Goal: Use online tool/utility: Use online tool/utility

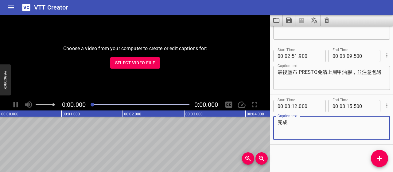
scroll to position [883, 0]
click at [153, 65] on span "Select Video File" at bounding box center [135, 63] width 40 height 8
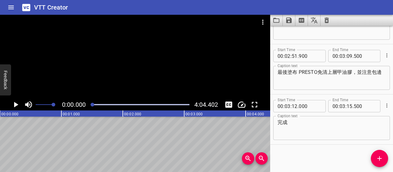
click at [277, 20] on icon "Load captions from file" at bounding box center [276, 20] width 7 height 7
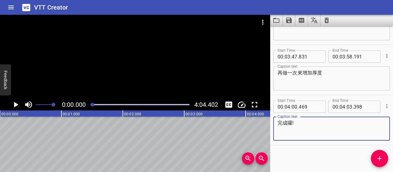
scroll to position [1383, 0]
click at [17, 106] on icon "Play/Pause" at bounding box center [15, 104] width 9 height 9
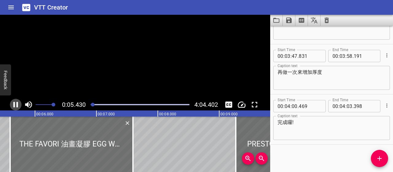
click at [17, 106] on icon "Play/Pause" at bounding box center [16, 105] width 5 height 6
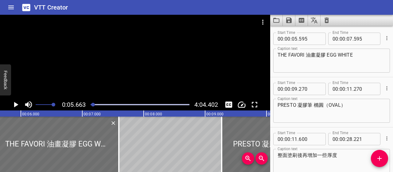
scroll to position [0, 0]
click at [303, 39] on input "number" at bounding box center [310, 39] width 22 height 12
type input "500"
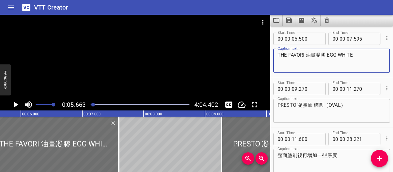
click at [278, 55] on textarea "THE FAVORI 油畫凝膠 EGG WHITE" at bounding box center [331, 60] width 108 height 17
click at [346, 39] on input "number" at bounding box center [349, 39] width 6 height 12
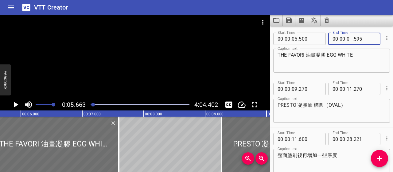
type input "08"
type input "000"
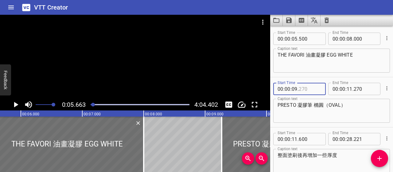
click at [299, 88] on input "number" at bounding box center [310, 89] width 22 height 12
type input "000"
click at [356, 39] on input "number" at bounding box center [365, 39] width 22 height 12
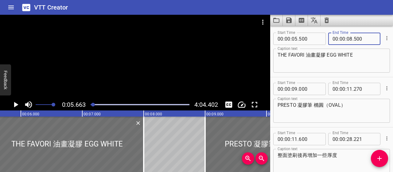
type input "500"
click at [331, 65] on textarea "THE FAVORI 油畫凝膠 EGG WHITE" at bounding box center [331, 60] width 108 height 17
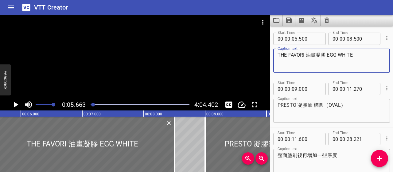
click at [365, 54] on textarea "THE FAVORI 油畫凝膠 EGG WHITE" at bounding box center [331, 60] width 108 height 17
type textarea "THE FAVORI 油畫凝膠 EGG WHITE"
click at [300, 105] on textarea "PRESTO 凝膠筆 橢圓（OVAL）" at bounding box center [331, 110] width 108 height 17
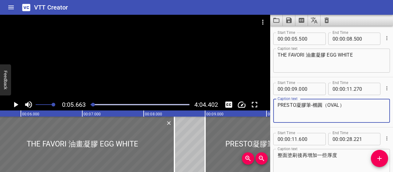
type textarea "PRESTO凝膠筆-橢圓（OVAL）"
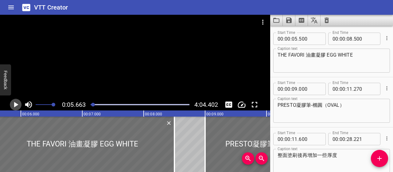
click at [16, 107] on icon "Play/Pause" at bounding box center [15, 104] width 9 height 9
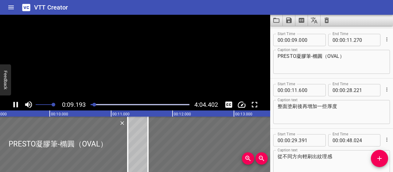
scroll to position [50, 0]
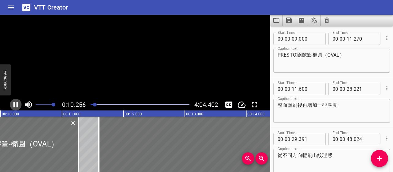
click at [16, 107] on icon "Play/Pause" at bounding box center [15, 104] width 9 height 9
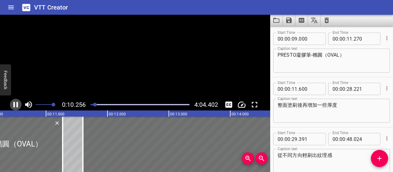
scroll to position [0, 637]
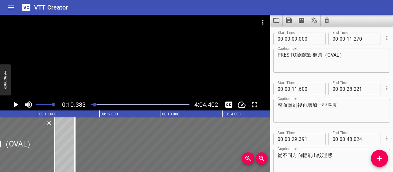
click at [95, 105] on div at bounding box center [95, 104] width 4 height 4
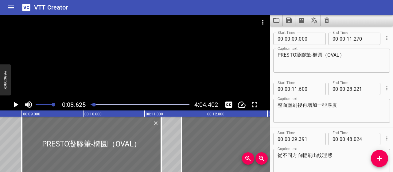
scroll to position [0, 529]
click at [17, 105] on icon "Play/Pause" at bounding box center [15, 104] width 9 height 9
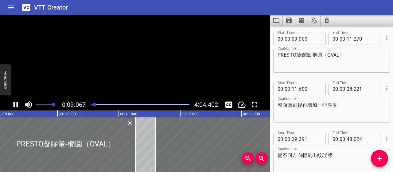
click at [17, 105] on icon "Play/Pause" at bounding box center [16, 105] width 5 height 6
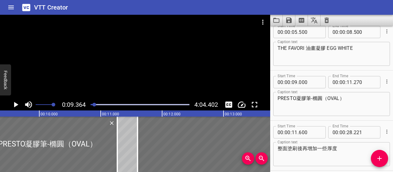
scroll to position [0, 0]
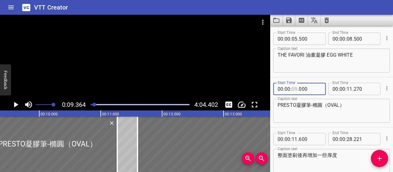
click at [295, 87] on input "number" at bounding box center [295, 89] width 6 height 12
type input "08"
type input "800"
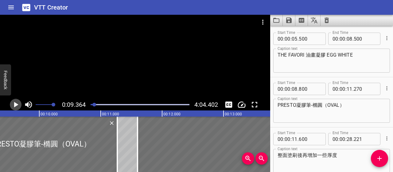
click at [15, 106] on icon "Play/Pause" at bounding box center [15, 104] width 9 height 9
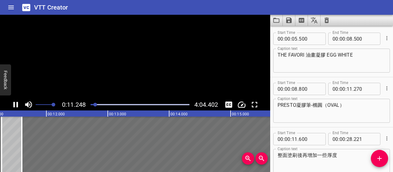
click at [15, 106] on icon "Play/Pause" at bounding box center [15, 104] width 9 height 9
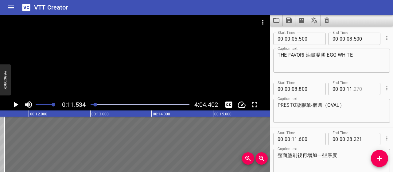
click at [355, 88] on input "number" at bounding box center [365, 89] width 22 height 12
type input "270"
click at [348, 90] on input "number" at bounding box center [349, 89] width 6 height 12
type input "10"
type input "700"
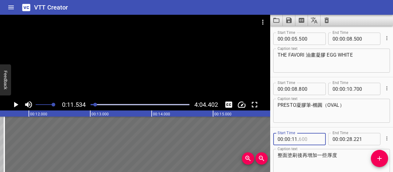
click at [309, 137] on input "number" at bounding box center [310, 139] width 22 height 12
type input "000"
click at [346, 158] on textarea "整面塗刷後再增加一些厚度" at bounding box center [331, 160] width 108 height 17
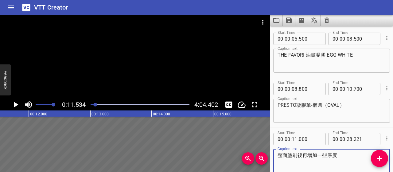
click at [302, 155] on textarea "整面塗刷後再增加一些厚度" at bounding box center [331, 160] width 108 height 17
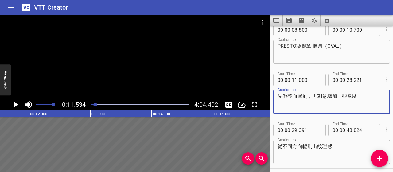
scroll to position [61, 0]
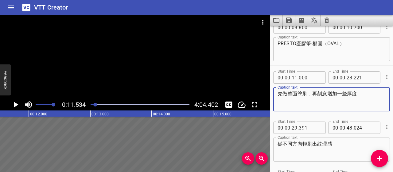
type textarea "先做整面塗刷，再刻意增加一些厚度"
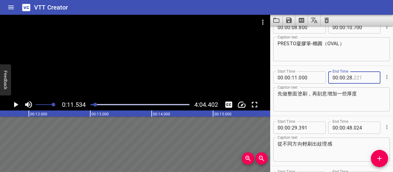
click at [361, 75] on input "number" at bounding box center [365, 77] width 22 height 12
type input "500"
click at [307, 127] on input "number" at bounding box center [310, 127] width 22 height 12
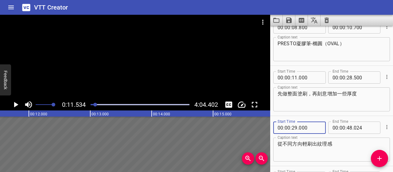
type input "000"
click at [315, 153] on textarea "從不同方向輕刷出紋理感" at bounding box center [331, 149] width 108 height 17
click at [15, 106] on icon "Play/Pause" at bounding box center [15, 104] width 9 height 9
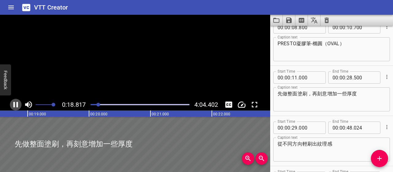
click at [15, 106] on icon "Play/Pause" at bounding box center [15, 104] width 9 height 9
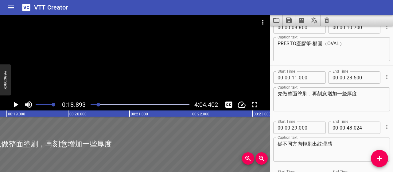
click at [288, 93] on textarea "先做整面塗刷，再刻意增加一些厚度" at bounding box center [331, 99] width 108 height 17
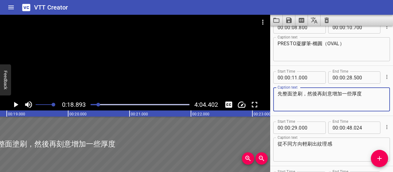
type textarea "先整面塗刷，然後再刻意增加一些厚度"
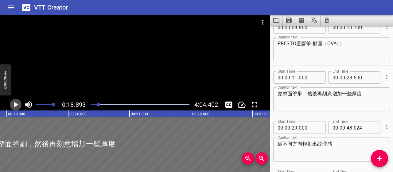
click at [14, 105] on icon "Play/Pause" at bounding box center [16, 105] width 4 height 6
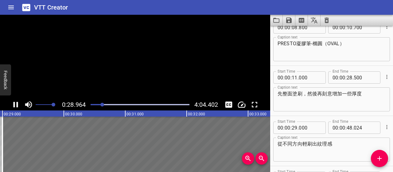
click at [14, 105] on icon "Play/Pause" at bounding box center [16, 105] width 5 height 6
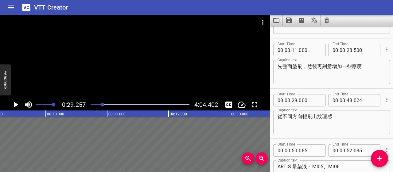
scroll to position [58, 0]
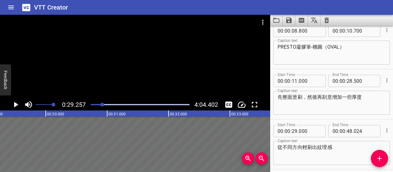
click at [278, 146] on textarea "從不同方向輕刷出紋理感" at bounding box center [331, 152] width 108 height 17
click at [12, 103] on icon "Play/Pause" at bounding box center [15, 104] width 9 height 9
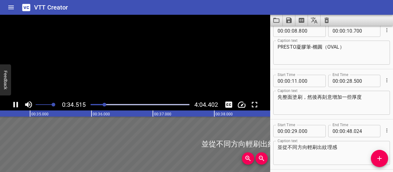
click at [12, 103] on icon "Play/Pause" at bounding box center [15, 104] width 9 height 9
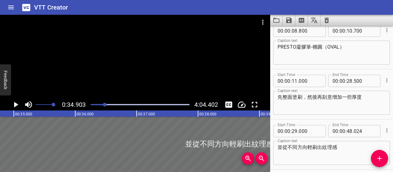
scroll to position [0, 2142]
click at [322, 147] on textarea "並從不同方向輕刷出紋理感" at bounding box center [331, 152] width 108 height 17
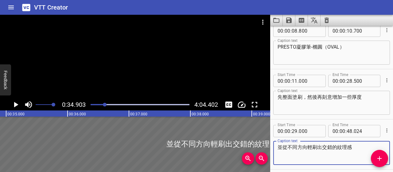
type textarea "並從不同方向輕刷出交錯的紋理感"
click at [16, 104] on icon "Play/Pause" at bounding box center [16, 105] width 4 height 6
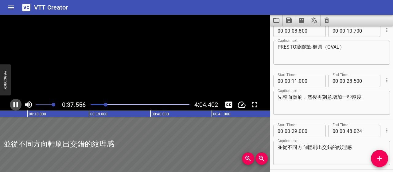
click at [16, 104] on icon "Play/Pause" at bounding box center [15, 104] width 9 height 9
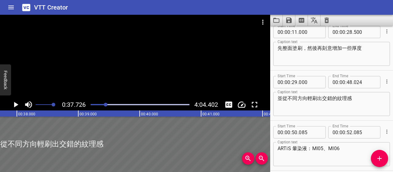
scroll to position [119, 0]
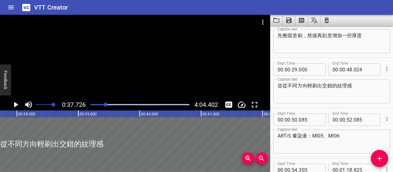
click at [15, 102] on icon "Play/Pause" at bounding box center [15, 104] width 9 height 9
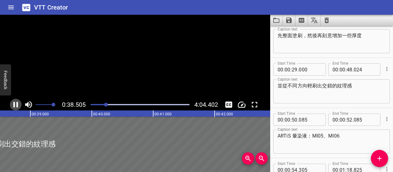
click at [15, 102] on icon "Play/Pause" at bounding box center [15, 104] width 9 height 9
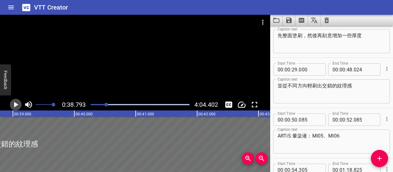
click at [15, 102] on icon "Play/Pause" at bounding box center [15, 104] width 9 height 9
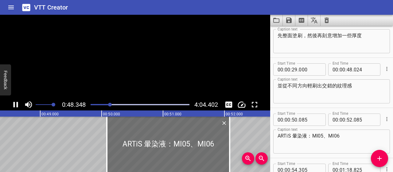
click at [15, 102] on icon "Play/Pause" at bounding box center [15, 104] width 9 height 9
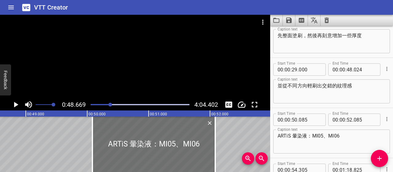
scroll to position [0, 2987]
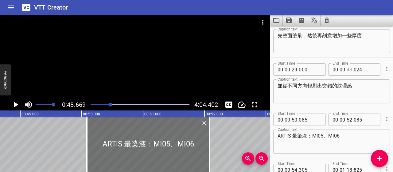
click at [347, 71] on input "number" at bounding box center [349, 69] width 6 height 12
type input "47"
type input "500"
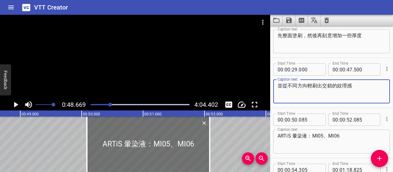
click at [352, 94] on textarea "並從不同方向輕刷出交錯的紋理感" at bounding box center [331, 91] width 108 height 17
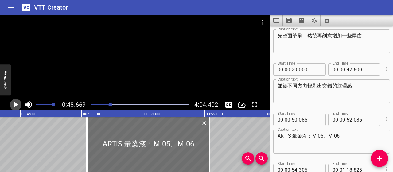
click at [15, 106] on icon "Play/Pause" at bounding box center [16, 105] width 4 height 6
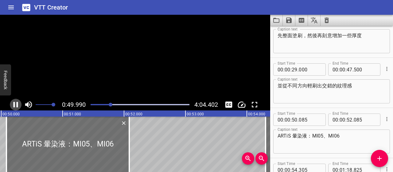
click at [15, 106] on icon "Play/Pause" at bounding box center [16, 105] width 5 height 6
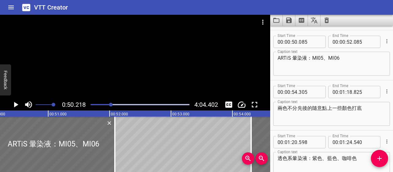
scroll to position [200, 0]
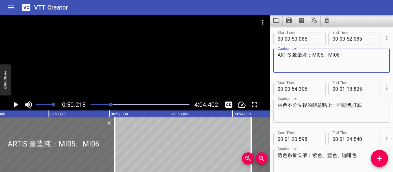
click at [281, 54] on textarea "ARTiS 暈染液：MI05、MI06" at bounding box center [331, 60] width 108 height 17
type textarea "接著拿出 ARTiS暈染液MI05、MI06"
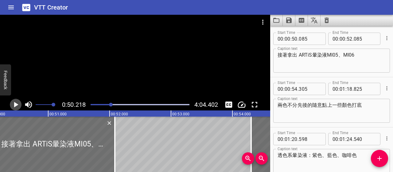
click at [15, 103] on icon "Play/Pause" at bounding box center [16, 105] width 4 height 6
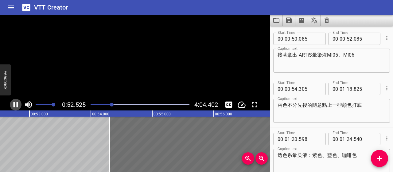
click at [15, 103] on icon "Play/Pause" at bounding box center [16, 105] width 5 height 6
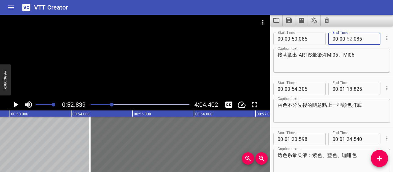
click at [347, 39] on input "number" at bounding box center [349, 39] width 6 height 12
type input "53"
type input "000"
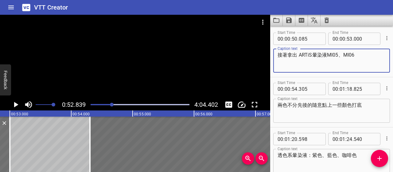
click at [357, 61] on textarea "接著拿出 ARTiS暈染液MI05、MI06" at bounding box center [331, 60] width 108 height 17
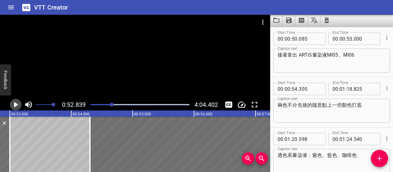
click at [17, 101] on icon "Play/Pause" at bounding box center [15, 104] width 9 height 9
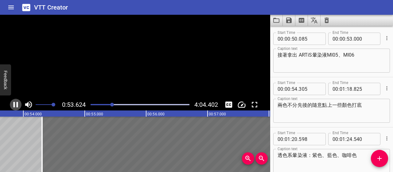
click at [17, 101] on icon "Play/Pause" at bounding box center [15, 104] width 9 height 9
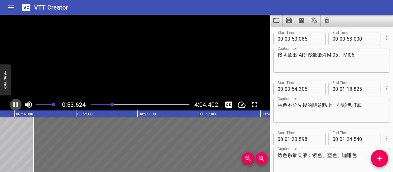
scroll to position [0, 3300]
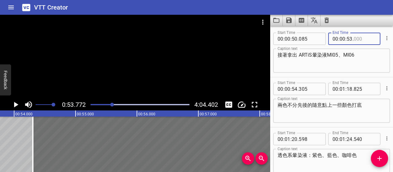
click at [355, 38] on input "number" at bounding box center [365, 39] width 22 height 12
type input "500"
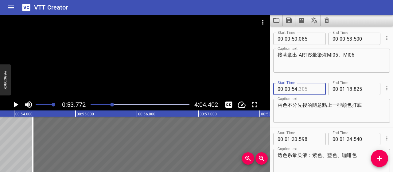
click at [306, 87] on input "number" at bounding box center [310, 89] width 22 height 12
type input "000"
click at [316, 114] on textarea "兩色不分先後的隨意點上一些顏色打底" at bounding box center [331, 110] width 108 height 17
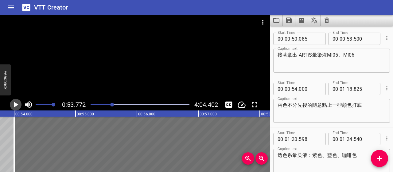
click at [18, 105] on icon "Play/Pause" at bounding box center [15, 104] width 9 height 9
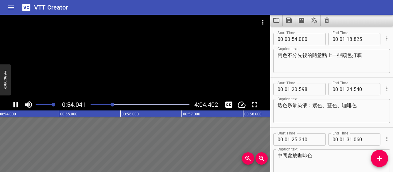
scroll to position [250, 0]
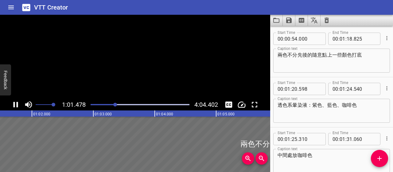
click at [18, 105] on icon "Play/Pause" at bounding box center [15, 104] width 9 height 9
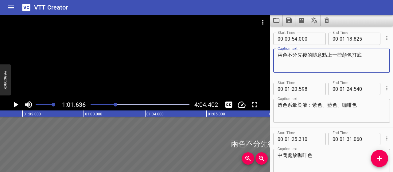
click at [279, 55] on textarea "兩色不分先後的隨意點上一些顏色打底" at bounding box center [331, 60] width 108 height 17
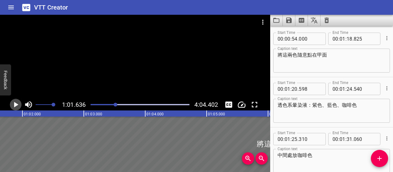
click at [16, 106] on icon "Play/Pause" at bounding box center [15, 104] width 9 height 9
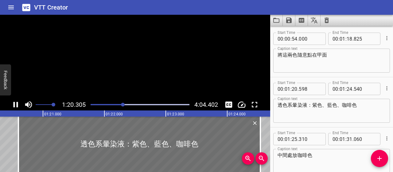
click at [22, 99] on video at bounding box center [135, 57] width 270 height 84
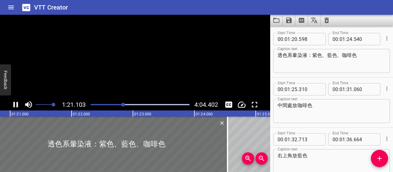
scroll to position [300, 0]
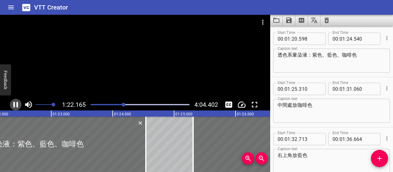
click at [15, 103] on icon "Play/Pause" at bounding box center [15, 104] width 9 height 9
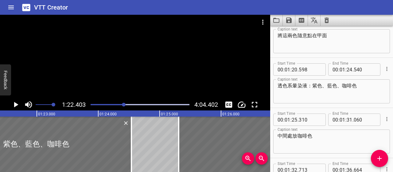
scroll to position [239, 0]
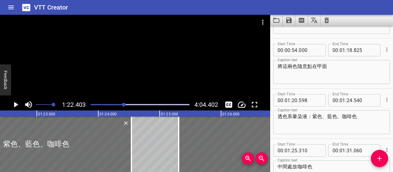
click at [332, 65] on textarea "將這兩色隨意點在甲面" at bounding box center [331, 71] width 108 height 17
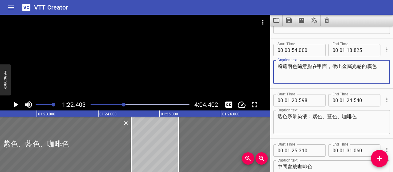
type textarea "將這兩色隨意點在甲面，做出金屬光感的底色"
click at [304, 98] on input "number" at bounding box center [310, 100] width 22 height 12
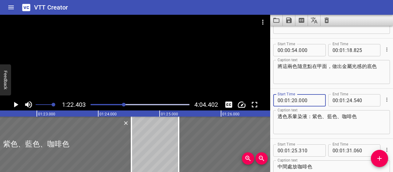
type input "000"
click at [346, 51] on input "number" at bounding box center [349, 50] width 6 height 12
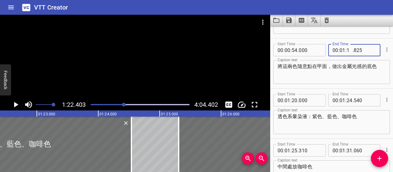
type input "19"
type input "500"
click at [354, 76] on textarea "將這兩色隨意點在甲面，做出金屬光感的底色" at bounding box center [331, 71] width 108 height 17
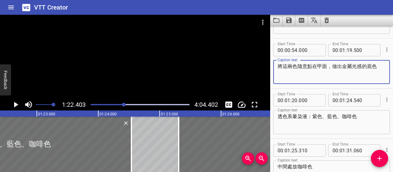
scroll to position [269, 0]
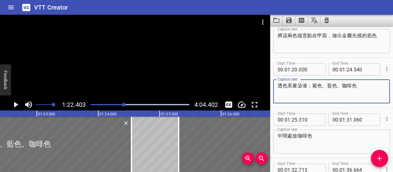
click at [279, 85] on textarea "透色系暈染液：紫色、藍色、咖啡色" at bounding box center [331, 91] width 108 height 17
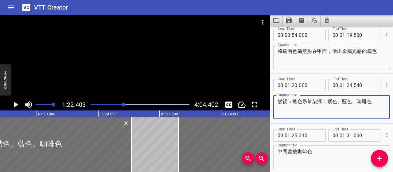
scroll to position [300, 0]
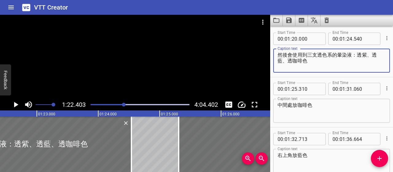
click at [357, 54] on textarea "然後會使用到三支透色系的暈染液：透紫、透藍、透咖啡色" at bounding box center [331, 60] width 108 height 17
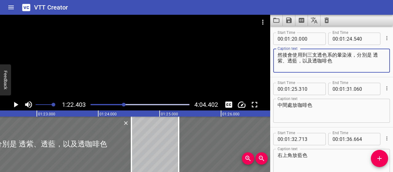
type textarea "然後會使用到三支透色系的暈染液，分別是 透紫、透藍，以及透咖啡色"
click at [17, 104] on icon "Play/Pause" at bounding box center [16, 105] width 4 height 6
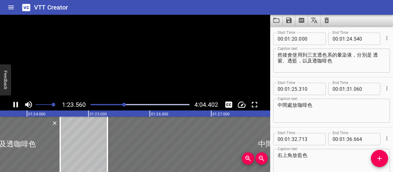
click at [17, 104] on icon "Play/Pause" at bounding box center [16, 105] width 5 height 6
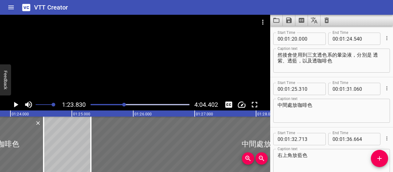
click at [17, 104] on icon "Play/Pause" at bounding box center [16, 105] width 4 height 6
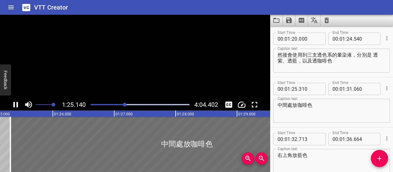
scroll to position [341, 0]
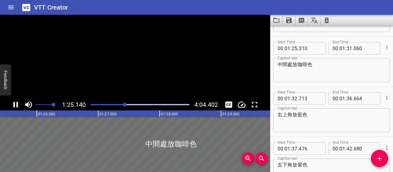
click at [17, 104] on icon "Play/Pause" at bounding box center [16, 105] width 5 height 6
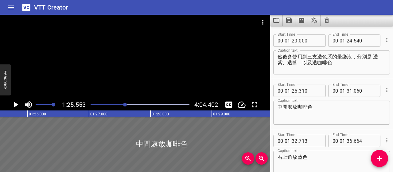
scroll to position [289, 0]
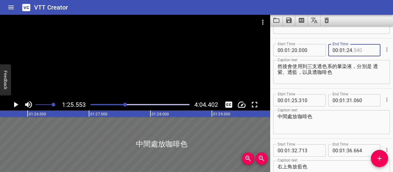
click at [358, 52] on input "number" at bounding box center [365, 50] width 22 height 12
type input "500"
click at [309, 99] on input "number" at bounding box center [310, 100] width 22 height 12
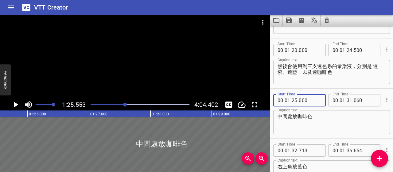
type input "000"
click at [314, 115] on textarea "中間處放咖啡色" at bounding box center [331, 121] width 108 height 17
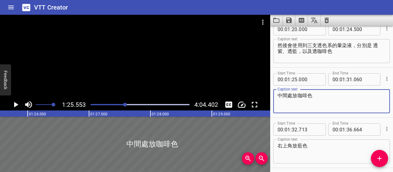
scroll to position [319, 0]
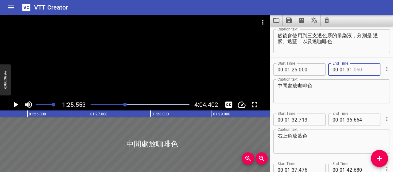
click at [354, 69] on input "number" at bounding box center [365, 69] width 22 height 12
type input "500"
click at [309, 119] on input "number" at bounding box center [310, 119] width 22 height 12
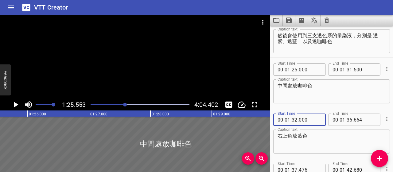
type input "000"
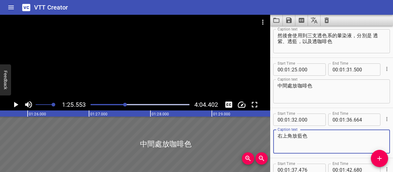
click at [315, 134] on textarea "右上角放藍色" at bounding box center [331, 141] width 108 height 17
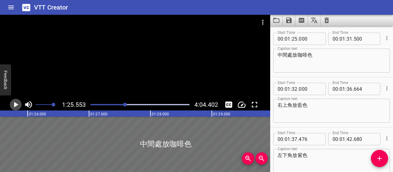
click at [13, 102] on icon "Play/Pause" at bounding box center [15, 104] width 9 height 9
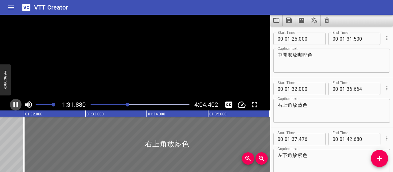
click at [13, 102] on icon "Play/Pause" at bounding box center [15, 104] width 9 height 9
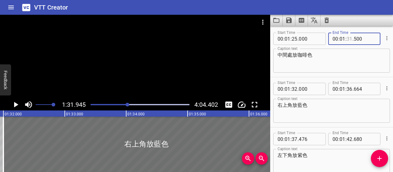
click at [346, 37] on input "number" at bounding box center [349, 39] width 6 height 12
type input "32"
type input "000"
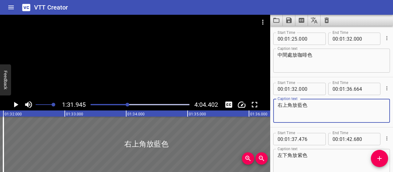
click at [331, 113] on textarea "右上角放藍色" at bounding box center [331, 110] width 108 height 17
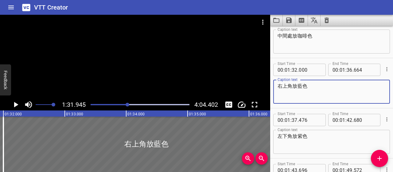
scroll to position [381, 0]
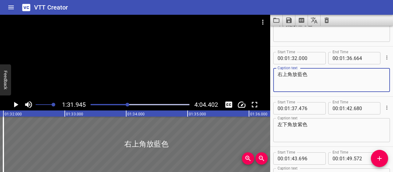
click at [16, 102] on icon "Play/Pause" at bounding box center [15, 104] width 9 height 9
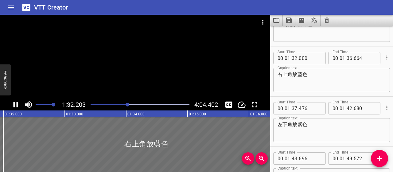
scroll to position [400, 0]
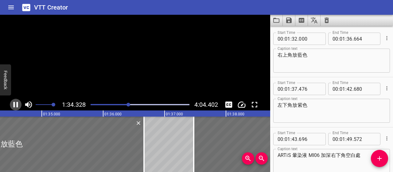
click at [16, 102] on icon "Play/Pause" at bounding box center [15, 104] width 9 height 9
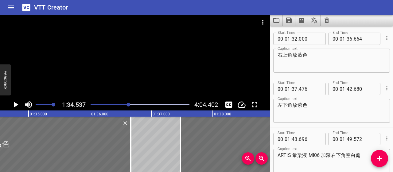
click at [128, 104] on div at bounding box center [128, 104] width 4 height 4
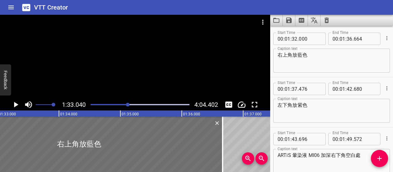
click at [125, 104] on div "Play progress" at bounding box center [78, 104] width 99 height 1
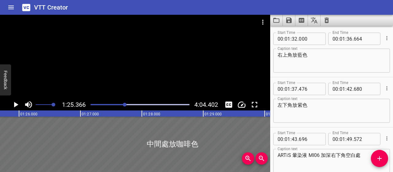
scroll to position [0, 5239]
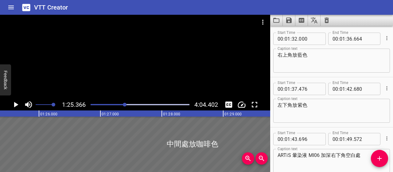
click at [18, 105] on icon "Play/Pause" at bounding box center [15, 104] width 9 height 9
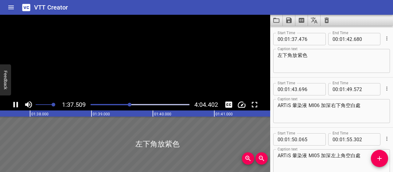
scroll to position [450, 0]
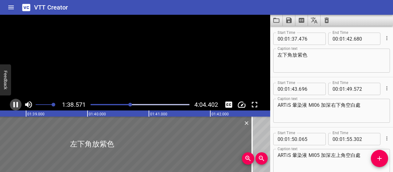
click at [18, 105] on icon "Play/Pause" at bounding box center [15, 104] width 9 height 9
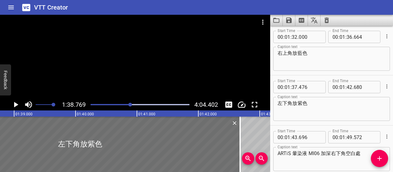
scroll to position [389, 0]
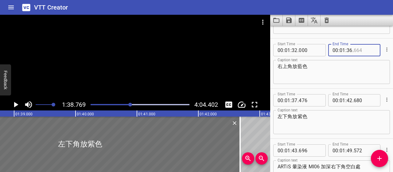
click at [354, 50] on input "number" at bounding box center [365, 50] width 22 height 12
type input "664"
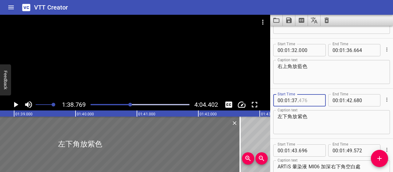
click at [305, 99] on input "number" at bounding box center [310, 100] width 22 height 12
type input "400"
click at [355, 50] on input "number" at bounding box center [365, 50] width 22 height 12
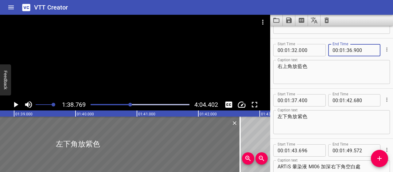
type input "900"
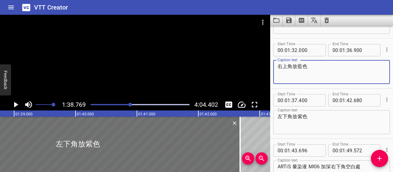
click at [354, 67] on textarea "右上角放藍色" at bounding box center [331, 71] width 108 height 17
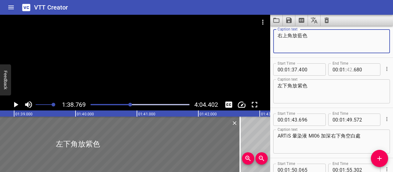
click at [347, 69] on input "number" at bounding box center [349, 69] width 6 height 12
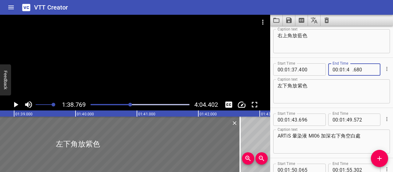
type input "43"
type input "000"
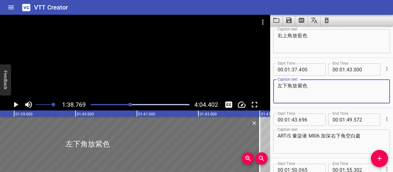
click at [352, 92] on textarea "左下角放紫色" at bounding box center [331, 91] width 108 height 17
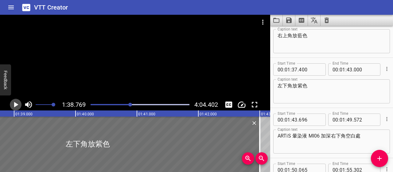
click at [18, 104] on icon "Play/Pause" at bounding box center [16, 105] width 4 height 6
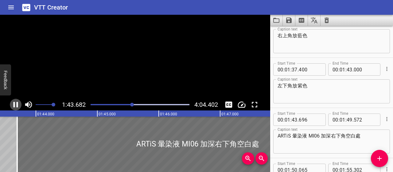
click at [18, 104] on icon "Play/Pause" at bounding box center [15, 104] width 9 height 9
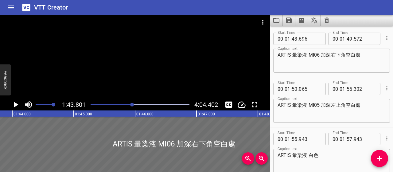
scroll to position [470, 0]
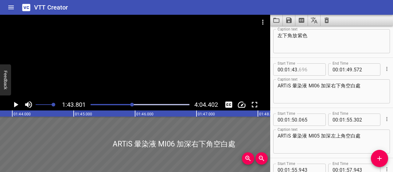
click at [306, 68] on input "number" at bounding box center [310, 69] width 22 height 12
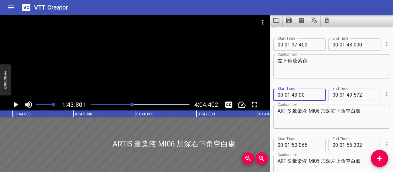
scroll to position [439, 0]
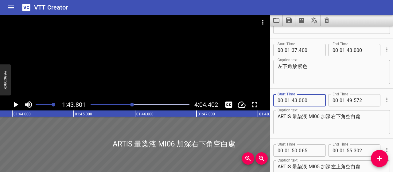
click at [303, 98] on input "000" at bounding box center [310, 100] width 22 height 12
type input "300"
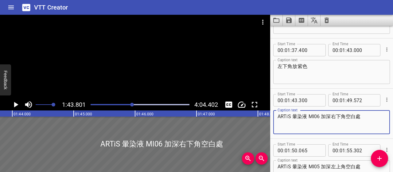
click at [336, 128] on textarea "ARTiS 暈染液 MI06 加深右下角空白處" at bounding box center [331, 121] width 108 height 17
click at [279, 117] on textarea "ARTiS 暈染液 MI06 加深右下角空白處" at bounding box center [331, 121] width 108 height 17
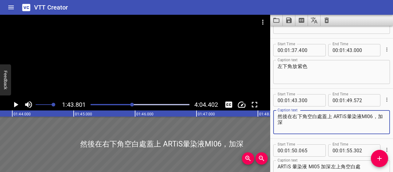
click at [14, 102] on icon "Play/Pause" at bounding box center [16, 105] width 4 height 6
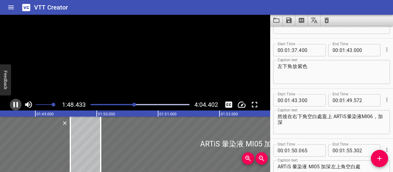
click at [14, 102] on icon "Play/Pause" at bounding box center [16, 105] width 5 height 6
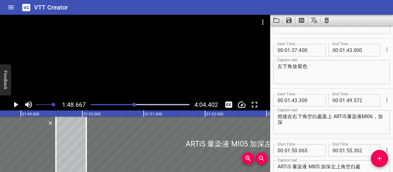
scroll to position [0, 6669]
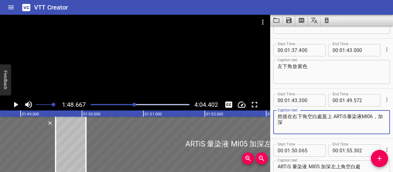
click at [310, 125] on textarea "然後在右下角空白處蓋上 ARTiS暈染液MI06，加深" at bounding box center [331, 121] width 108 height 17
type textarea "然後在右下角空白處蓋上 ARTiS暈染液MI06，加重金屬感"
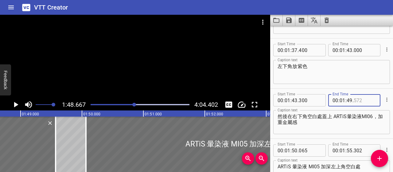
click at [360, 98] on input "number" at bounding box center [365, 100] width 22 height 12
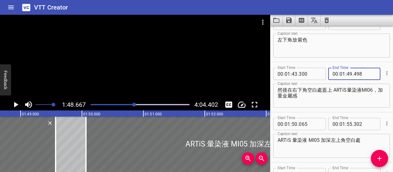
scroll to position [500, 0]
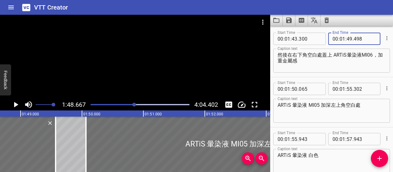
type input "498"
click at [309, 89] on input "number" at bounding box center [310, 89] width 22 height 12
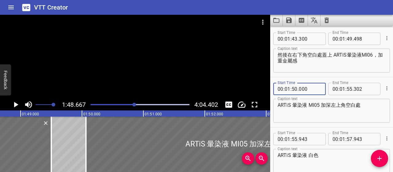
type input "000"
click at [328, 119] on div "ARTiS 暈染液 MI05 加深左上角空白處 Caption text" at bounding box center [331, 111] width 117 height 24
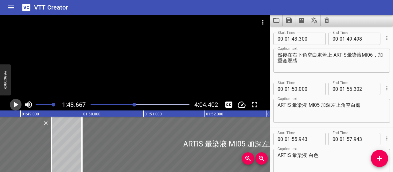
click at [15, 103] on icon "Play/Pause" at bounding box center [16, 105] width 4 height 6
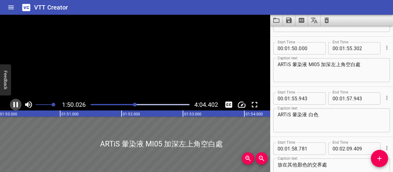
scroll to position [0, 6753]
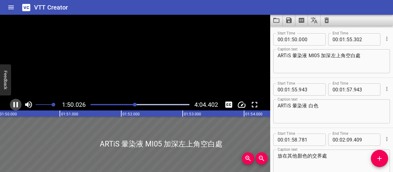
click at [15, 103] on icon "Play/Pause" at bounding box center [15, 104] width 9 height 9
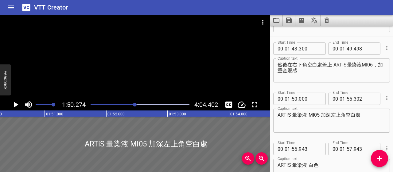
scroll to position [489, 0]
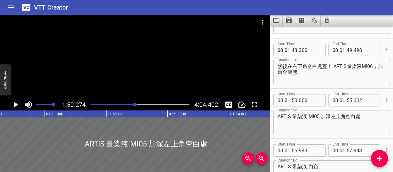
click at [327, 65] on textarea "然後在右下角空白處蓋上 ARTiS暈染液MI06，加重金屬感" at bounding box center [331, 71] width 108 height 17
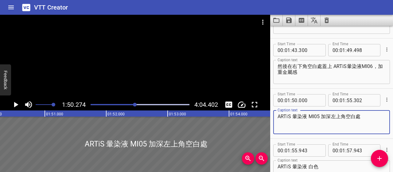
click at [308, 116] on textarea "ARTiS 暈染液 MI05 加深左上角空白處" at bounding box center [331, 121] width 108 height 17
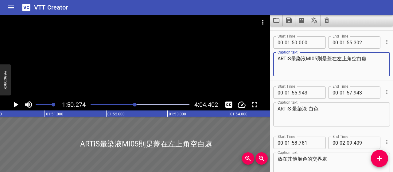
scroll to position [550, 0]
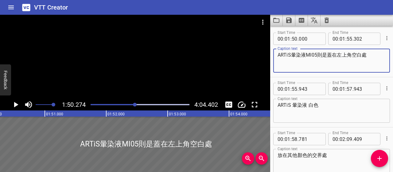
type textarea "ARTiS暈染液MI05則是蓋在左上角空白處"
click at [364, 36] on input "number" at bounding box center [365, 39] width 22 height 12
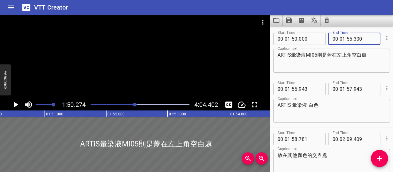
type input "300"
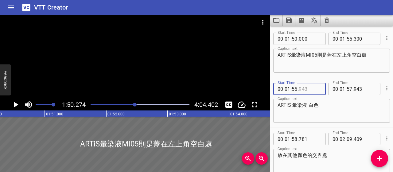
click at [302, 87] on input "number" at bounding box center [310, 89] width 22 height 12
type input "800"
click at [335, 116] on textarea "ARTiS 暈染液 白色" at bounding box center [331, 110] width 108 height 17
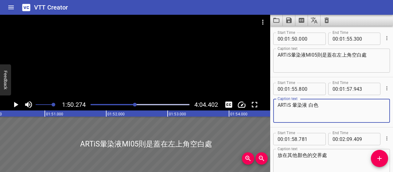
click at [293, 104] on textarea "ARTiS 暈染液 白色" at bounding box center [331, 110] width 108 height 17
type textarea "ARTiS暈染液-白"
click at [17, 106] on icon "Play/Pause" at bounding box center [15, 104] width 9 height 9
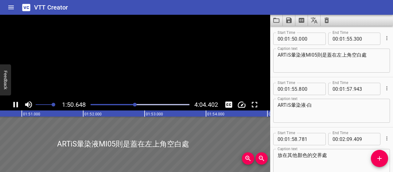
click at [17, 106] on icon "Play/Pause" at bounding box center [16, 105] width 5 height 6
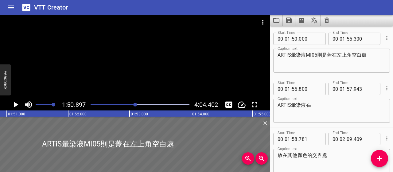
scroll to position [0, 6806]
click at [319, 54] on textarea "ARTiS暈染液MI05則是蓋在左上角空白處" at bounding box center [331, 60] width 108 height 17
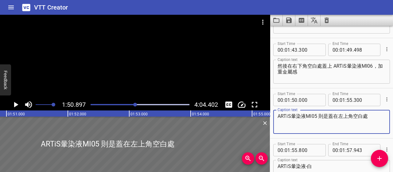
scroll to position [489, 0]
click at [15, 106] on icon "Play/Pause" at bounding box center [15, 104] width 9 height 9
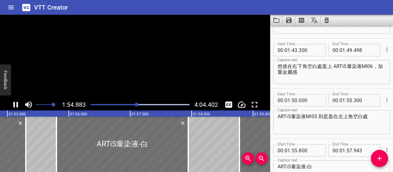
click at [15, 106] on icon "Play/Pause" at bounding box center [15, 104] width 9 height 9
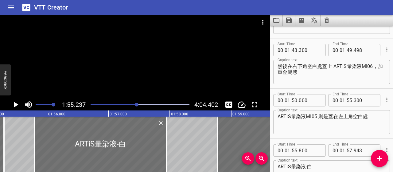
click at [373, 115] on textarea "ARTiS暈染液MI05 則是蓋在左上角空白處" at bounding box center [331, 121] width 108 height 17
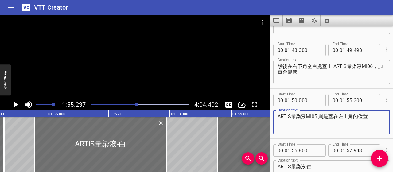
type textarea "ARTiS暈染液MI05 則是蓋在左上角的位置"
click at [321, 65] on textarea "然後在右下角空白處蓋上 ARTiS暈染液MI06，加重金屬感" at bounding box center [331, 71] width 108 height 17
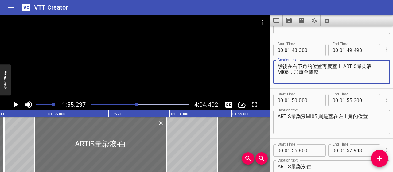
type textarea "然後在右下角的位置再度蓋上 ARTiS暈染液MI06，加重金屬感"
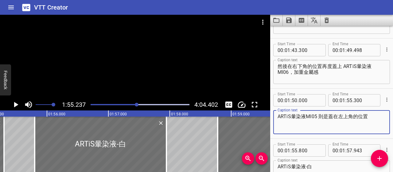
click at [334, 117] on textarea "ARTiS暈染液MI05 則是蓋在左上角的位置" at bounding box center [331, 121] width 108 height 17
type textarea "ARTiS暈染液MI05 則是放在左上角的位置"
click at [19, 104] on icon "Play/Pause" at bounding box center [15, 104] width 9 height 9
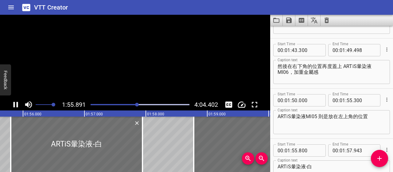
scroll to position [0, 7113]
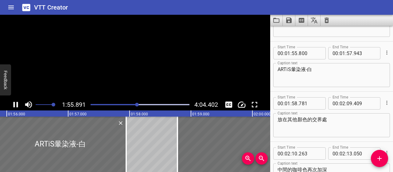
click at [19, 104] on icon "Play/Pause" at bounding box center [15, 104] width 9 height 9
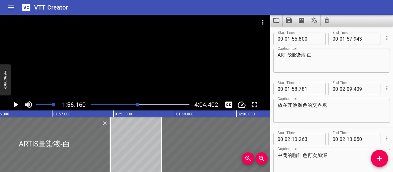
scroll to position [0, 7129]
click at [278, 56] on textarea "ARTiS暈染液-白" at bounding box center [331, 60] width 108 height 17
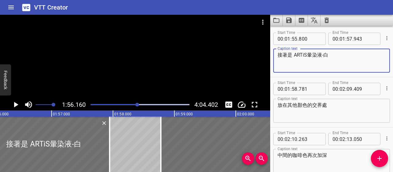
type textarea "接著是 ARTiS暈染液-白"
click at [13, 106] on icon "Play/Pause" at bounding box center [15, 104] width 9 height 9
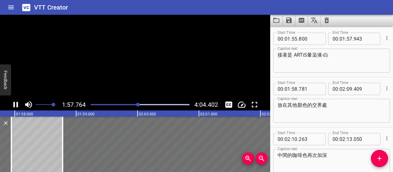
click at [13, 106] on icon "Play/Pause" at bounding box center [15, 104] width 9 height 9
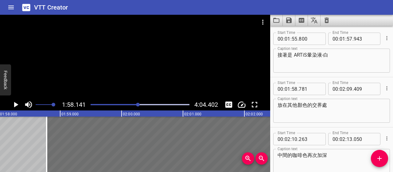
scroll to position [0, 7251]
click at [303, 90] on input "number" at bounding box center [310, 89] width 22 height 12
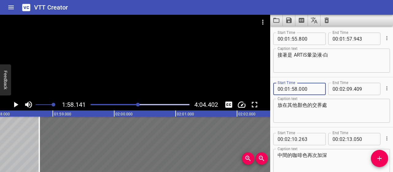
type input "000"
click at [355, 39] on input "number" at bounding box center [365, 39] width 22 height 12
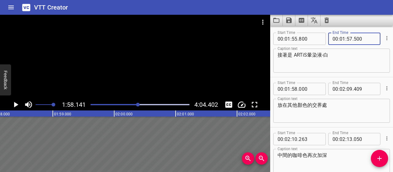
type input "500"
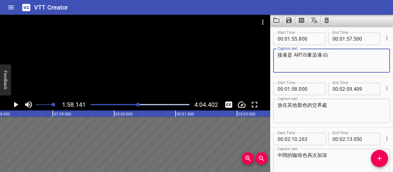
click at [351, 64] on textarea "接著是 ARTiS暈染液-白" at bounding box center [331, 60] width 108 height 17
click at [15, 105] on icon "Play/Pause" at bounding box center [16, 105] width 4 height 6
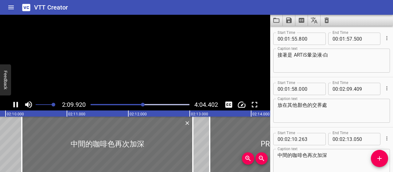
click at [21, 107] on div "2:09.920 4:04.402" at bounding box center [135, 105] width 270 height 12
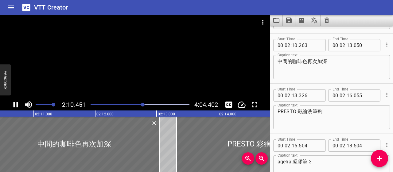
scroll to position [700, 0]
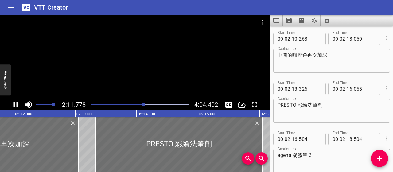
click at [14, 102] on icon "Play/Pause" at bounding box center [16, 105] width 5 height 6
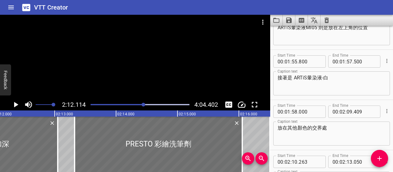
scroll to position [547, 0]
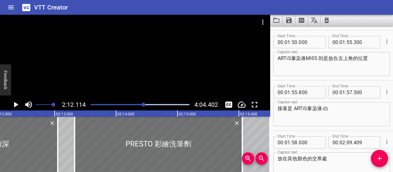
click at [279, 158] on textarea "放在其他顏色的交界處" at bounding box center [331, 163] width 108 height 17
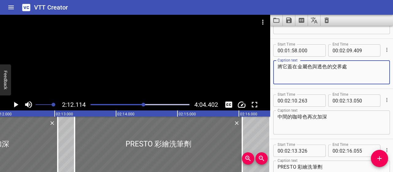
scroll to position [639, 0]
type textarea "將它蓋在金屬色與透色的交界處"
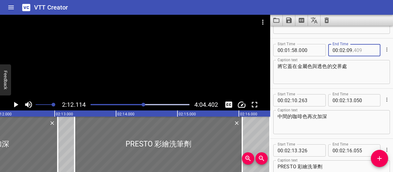
click at [360, 47] on input "number" at bounding box center [365, 50] width 22 height 12
type input "500"
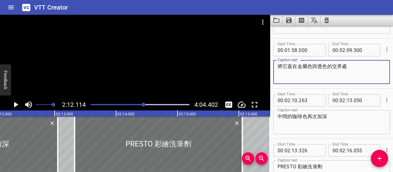
click at [366, 74] on textarea "將它蓋在金屬色與透色的交界處" at bounding box center [331, 71] width 108 height 17
click at [310, 103] on input "number" at bounding box center [310, 100] width 22 height 12
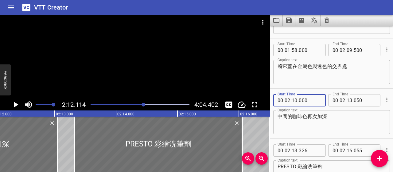
type input "000"
click at [359, 128] on textarea "中間的咖啡色再次加深" at bounding box center [331, 121] width 108 height 17
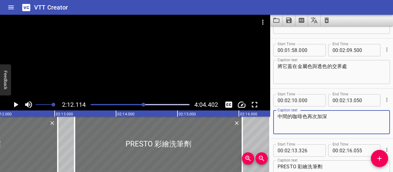
click at [141, 104] on div "Play progress" at bounding box center [94, 104] width 99 height 1
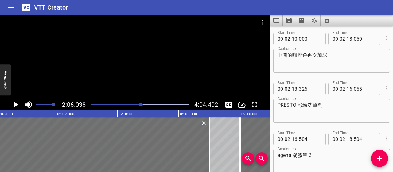
scroll to position [0, 7735]
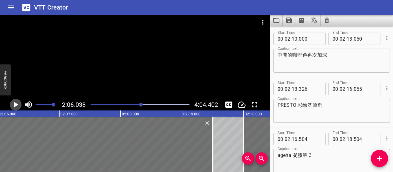
click at [17, 102] on icon "Play/Pause" at bounding box center [15, 104] width 9 height 9
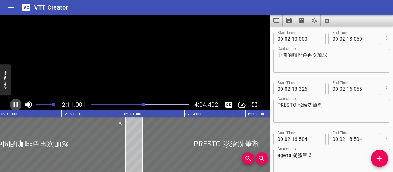
click at [17, 102] on icon "Play/Pause" at bounding box center [16, 105] width 5 height 6
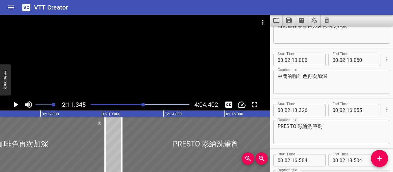
scroll to position [670, 0]
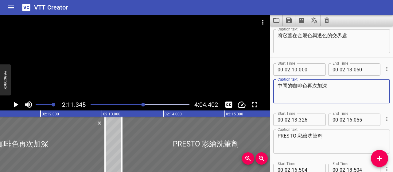
click at [279, 87] on textarea "中間的咖啡色再次加深" at bounding box center [331, 91] width 108 height 17
type textarea "視情況增加透色暈染液，調整整體的配色"
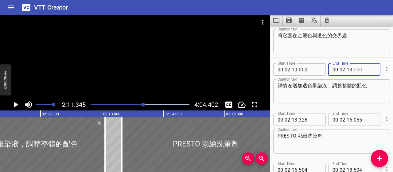
click at [361, 69] on input "number" at bounding box center [365, 69] width 22 height 12
type input "050"
click at [347, 69] on input "number" at bounding box center [349, 69] width 6 height 12
type input "12"
type input "500"
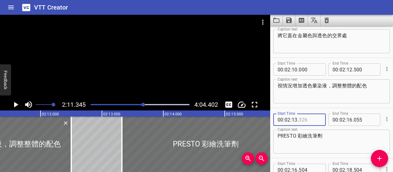
click at [306, 118] on input "number" at bounding box center [310, 119] width 22 height 12
type input "000"
click at [328, 136] on textarea "PRESTO 彩繪洗筆劑" at bounding box center [331, 141] width 108 height 17
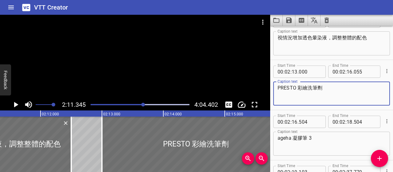
scroll to position [731, 0]
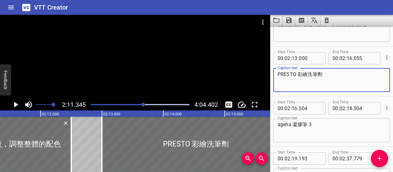
click at [17, 105] on icon "Play/Pause" at bounding box center [16, 105] width 4 height 6
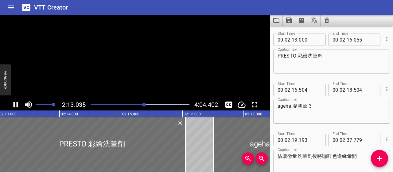
scroll to position [750, 0]
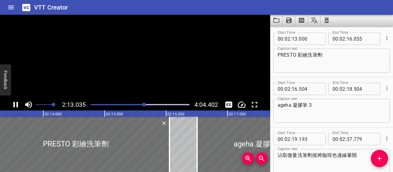
click at [17, 105] on icon "Play/Pause" at bounding box center [16, 105] width 5 height 6
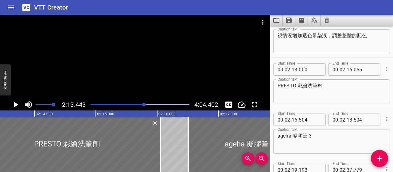
scroll to position [689, 0]
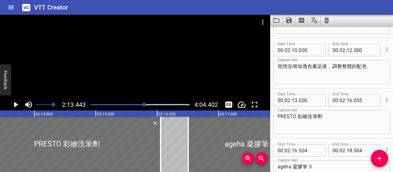
click at [278, 115] on textarea "PRESTO 彩繪洗筆劑" at bounding box center [331, 121] width 108 height 17
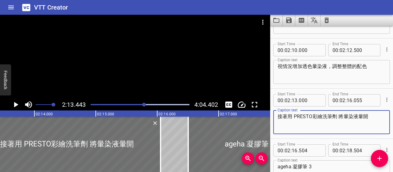
type textarea "接著用 PRESTO彩繪洗筆劑 將暈染液暈開"
click at [363, 99] on input "number" at bounding box center [365, 100] width 22 height 12
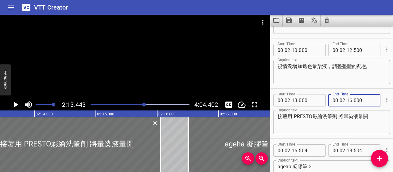
type input "000"
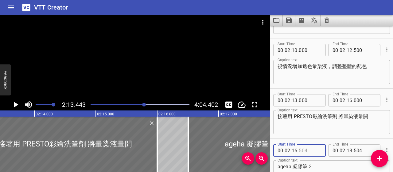
click at [304, 151] on input "number" at bounding box center [310, 150] width 22 height 12
type input "500"
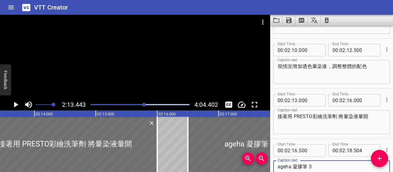
click at [330, 164] on textarea "ageha 凝膠筆 3" at bounding box center [331, 171] width 108 height 17
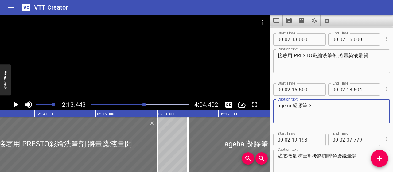
scroll to position [750, 0]
click at [14, 107] on icon "Play/Pause" at bounding box center [15, 104] width 9 height 9
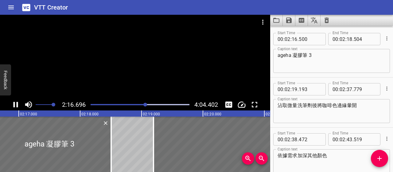
scroll to position [800, 0]
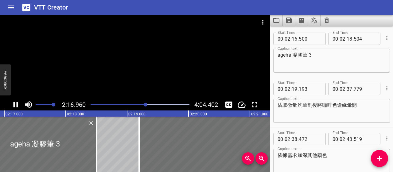
click at [9, 106] on div "2:16.960 4:04.402" at bounding box center [135, 105] width 270 height 12
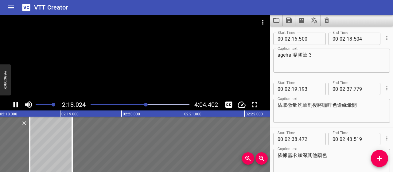
click at [17, 106] on icon "Play/Pause" at bounding box center [16, 105] width 5 height 6
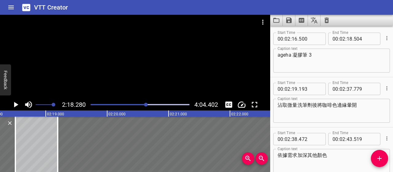
scroll to position [0, 8487]
click at [334, 55] on textarea "ageha 凝膠筆 3" at bounding box center [331, 60] width 108 height 17
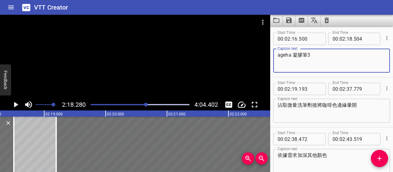
click at [292, 52] on textarea "ageha 凝膠筆3" at bounding box center [331, 60] width 108 height 17
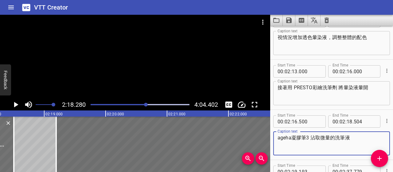
scroll to position [739, 0]
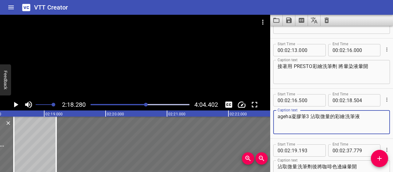
click at [365, 114] on textarea "ageha凝膠筆3 沾取微量的彩繪洗筆液" at bounding box center [331, 121] width 108 height 17
type textarea "ageha凝膠筆3 沾取微量的彩繪洗筆液，將透咖啡色的邊緣暈開"
click at [346, 100] on input "number" at bounding box center [349, 100] width 6 height 12
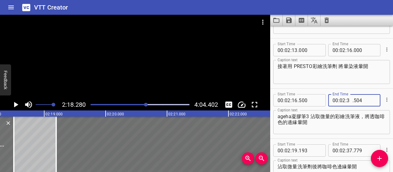
type input "37"
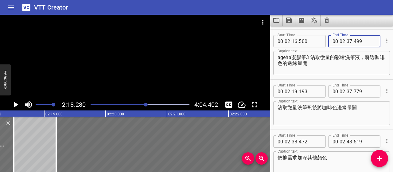
scroll to position [800, 0]
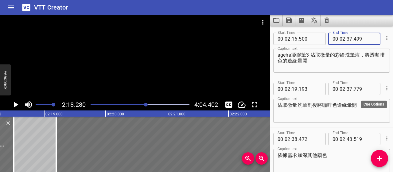
type input "499"
click at [386, 88] on icon "Cue Options" at bounding box center [386, 88] width 1 height 4
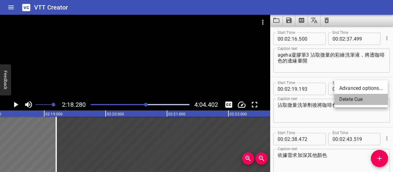
click at [358, 103] on li "Delete Cue" at bounding box center [360, 99] width 53 height 11
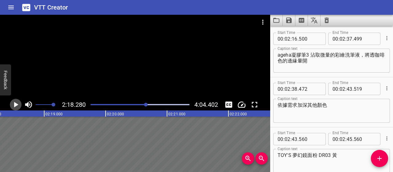
click at [13, 104] on icon "Play/Pause" at bounding box center [15, 104] width 9 height 9
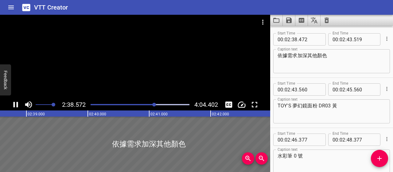
scroll to position [850, 0]
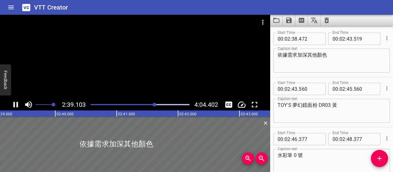
click at [12, 103] on icon "Play/Pause" at bounding box center [15, 104] width 9 height 9
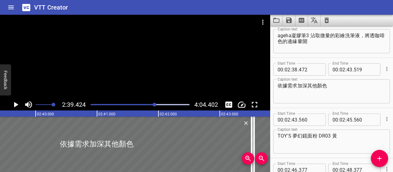
scroll to position [789, 0]
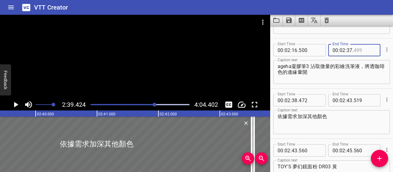
click at [358, 49] on input "number" at bounding box center [365, 50] width 22 height 12
click at [354, 50] on input "000" at bounding box center [365, 50] width 22 height 12
type input "500"
click at [304, 101] on input "number" at bounding box center [310, 100] width 22 height 12
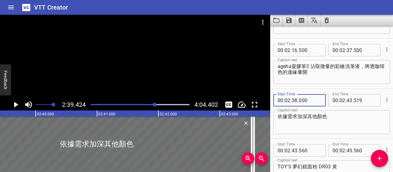
type input "000"
click at [349, 123] on textarea "依據需求加深其他顏色" at bounding box center [331, 121] width 108 height 17
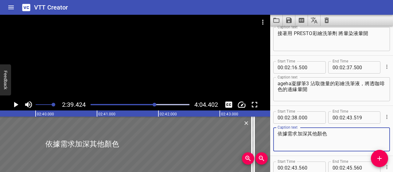
scroll to position [758, 0]
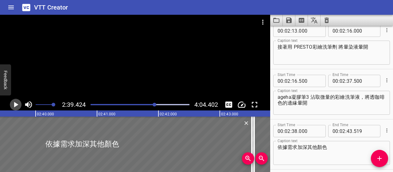
click at [16, 104] on icon "Play/Pause" at bounding box center [16, 105] width 4 height 6
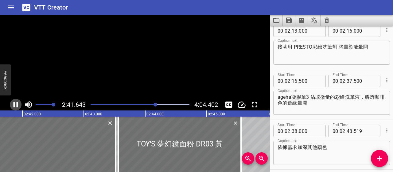
click at [16, 104] on icon "Play/Pause" at bounding box center [15, 104] width 9 height 9
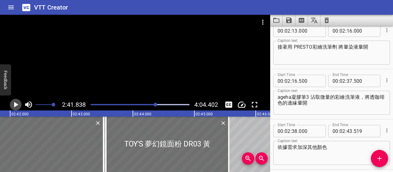
click at [16, 104] on icon "Play/Pause" at bounding box center [16, 105] width 4 height 6
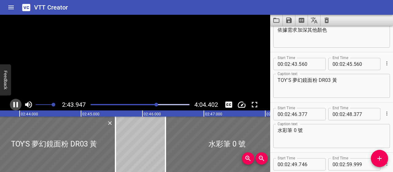
scroll to position [900, 0]
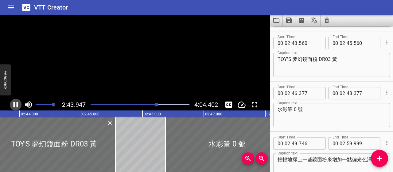
click at [16, 104] on icon "Play/Pause" at bounding box center [15, 104] width 9 height 9
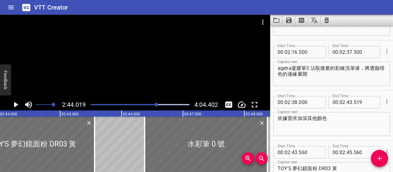
scroll to position [778, 0]
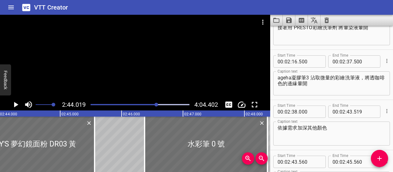
click at [155, 105] on div at bounding box center [156, 104] width 4 height 4
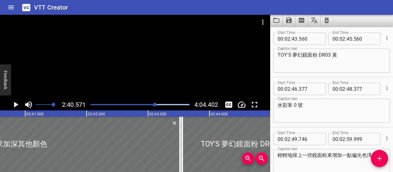
scroll to position [0, 9855]
click at [153, 105] on div at bounding box center [155, 104] width 4 height 4
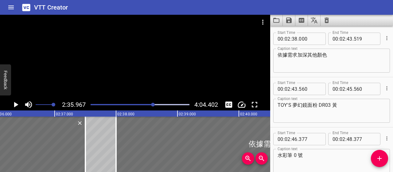
scroll to position [0, 9572]
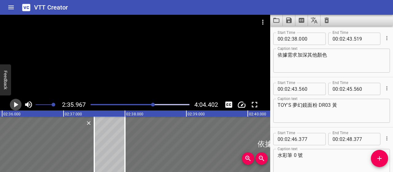
click at [13, 106] on icon "Play/Pause" at bounding box center [15, 104] width 9 height 9
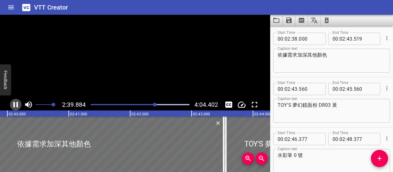
click at [13, 106] on icon "Play/Pause" at bounding box center [15, 104] width 9 height 9
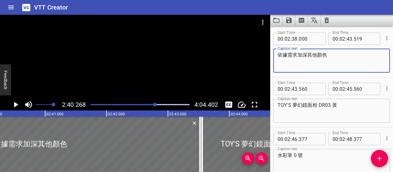
click at [277, 54] on textarea "依據需求加深其他顏色" at bounding box center [331, 60] width 108 height 17
drag, startPoint x: 277, startPoint y: 54, endPoint x: 358, endPoint y: 56, distance: 80.4
click at [358, 56] on textarea "依據需求加深其他顏色" at bounding box center [331, 60] width 108 height 17
paste textarea "加深局部，避免突兀"
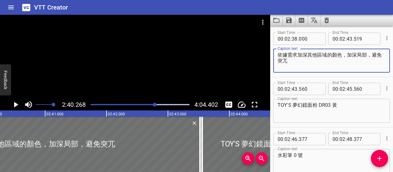
click at [373, 53] on textarea "依據需求加深其他區域的顏色，加深局部，避免突兀" at bounding box center [331, 60] width 108 height 17
click at [357, 53] on textarea "依據需求加深其他區域的顏色，避免突兀" at bounding box center [331, 60] width 108 height 17
drag, startPoint x: 329, startPoint y: 62, endPoint x: 273, endPoint y: 51, distance: 56.8
click at [273, 51] on div "依據需求加深其他區域的顏色，避免某一區塊顏色太重而過於突兀 Caption text" at bounding box center [331, 60] width 117 height 24
type textarea "依據需求加深其他區域的顏色，避免某一區塊顏色太重而過於突兀"
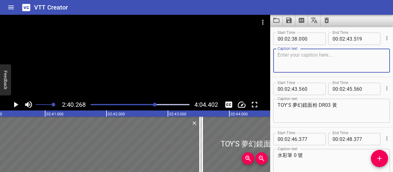
paste textarea "適當加深其他區域的顏色， 讓整體更均衡、不會只有某一塊太重。"
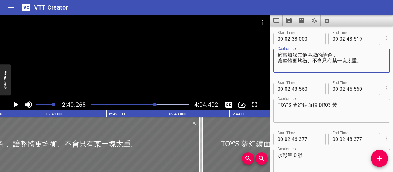
click at [279, 61] on textarea "適當加深其他區域的顏色， 讓整體更均衡、不會只有某一塊太重。" at bounding box center [331, 60] width 108 height 17
click at [329, 63] on textarea "適當加深其他區域的顏色，讓整體更均衡、不會只有某一塊太重。" at bounding box center [331, 60] width 108 height 17
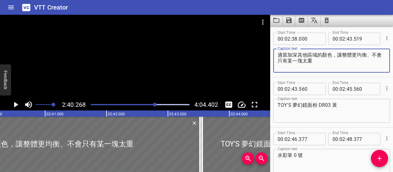
type textarea "適當加深其他區域的顏色，讓整體更均衡、不會只有某一塊太重"
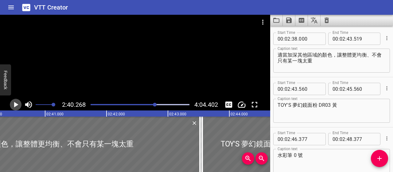
click at [16, 103] on icon "Play/Pause" at bounding box center [15, 104] width 9 height 9
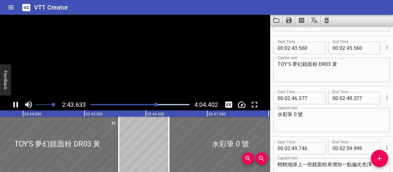
scroll to position [0, 10043]
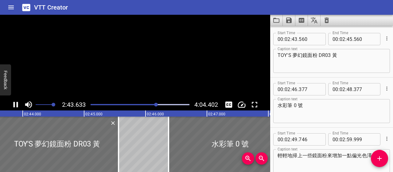
click at [16, 103] on icon "Play/Pause" at bounding box center [15, 104] width 9 height 9
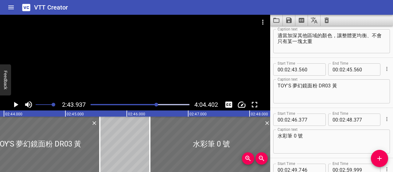
scroll to position [839, 0]
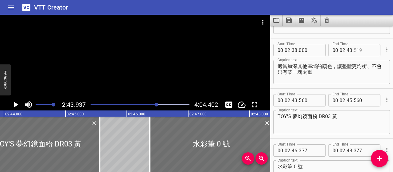
click at [360, 50] on input "number" at bounding box center [365, 50] width 22 height 12
type input "000"
click at [307, 101] on input "number" at bounding box center [310, 100] width 22 height 12
type input "500"
click at [341, 122] on textarea "TOY'S 夢幻鏡面粉 DR03 黃" at bounding box center [331, 121] width 108 height 17
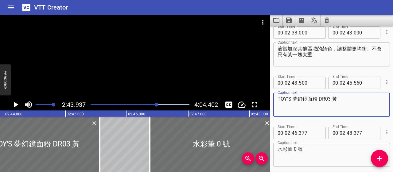
scroll to position [870, 0]
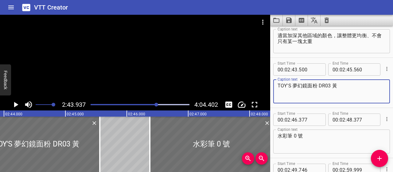
click at [278, 86] on textarea "TOY'S 夢幻鏡面粉 DR03 黃" at bounding box center [331, 91] width 108 height 17
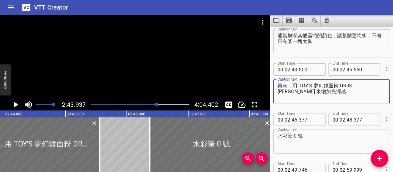
type textarea "再來，用 TOY'S 夢幻鏡面粉 DR03 [PERSON_NAME] 來增加光澤感"
click at [367, 69] on input "number" at bounding box center [365, 69] width 22 height 12
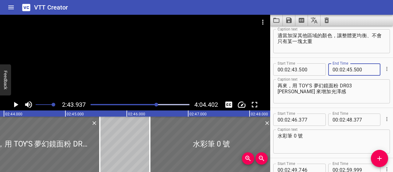
type input "500"
click at [300, 118] on input "number" at bounding box center [310, 119] width 22 height 12
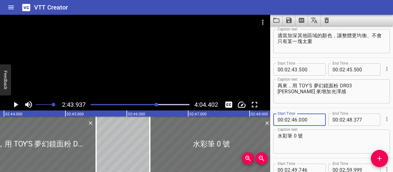
type input "000"
click at [313, 141] on textarea "水彩筆 0 號" at bounding box center [331, 141] width 108 height 17
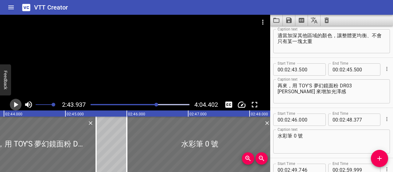
click at [16, 106] on icon "Play/Pause" at bounding box center [15, 104] width 9 height 9
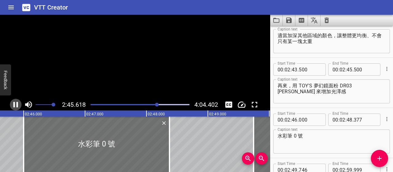
click at [16, 106] on icon "Play/Pause" at bounding box center [15, 104] width 9 height 9
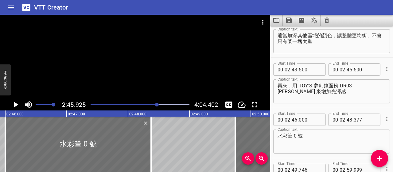
scroll to position [0, 10183]
click at [375, 87] on textarea "再來，用 TOY'S 夢幻鏡面粉 DR03 [PERSON_NAME] 來增加光澤感" at bounding box center [331, 91] width 108 height 17
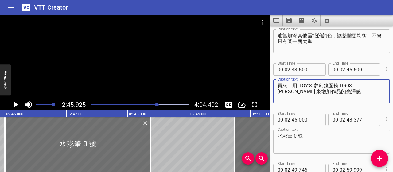
type textarea "再來，用 TOY'S 夢幻鏡面粉 DR03 [PERSON_NAME] 來增加作品的光澤感"
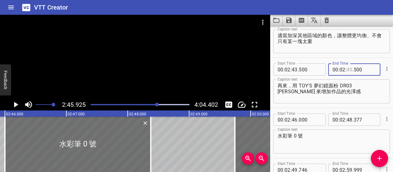
click at [347, 71] on input "number" at bounding box center [349, 69] width 6 height 12
type input "46"
type input "000"
click at [295, 118] on input "number" at bounding box center [295, 119] width 6 height 12
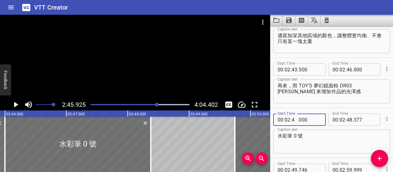
type input "46"
type input "500"
click at [340, 138] on textarea "水彩筆 0 號" at bounding box center [331, 141] width 108 height 17
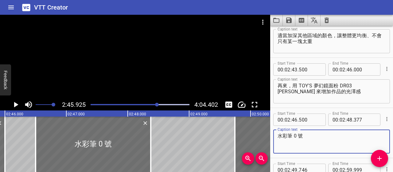
click at [17, 100] on icon "Play/Pause" at bounding box center [15, 104] width 9 height 9
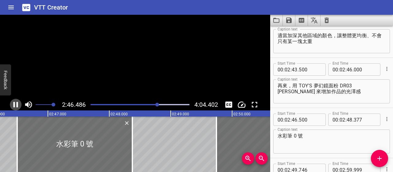
scroll to position [0, 10226]
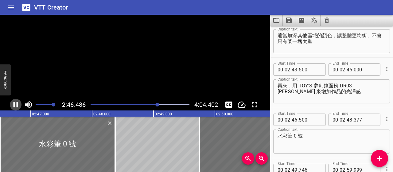
click at [17, 101] on icon "Play/Pause" at bounding box center [15, 104] width 9 height 9
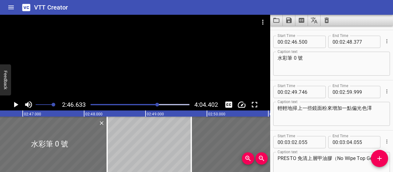
scroll to position [950, 0]
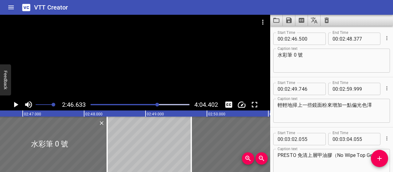
click at [281, 54] on textarea "水彩筆 0 號" at bounding box center [331, 60] width 108 height 17
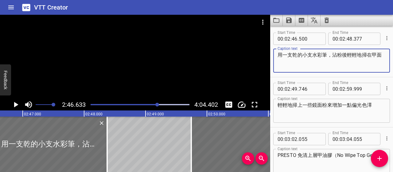
type textarea "用一支乾的小支水彩筆，沾粉後輕輕地掃在甲面"
click at [346, 38] on input "number" at bounding box center [349, 39] width 6 height 12
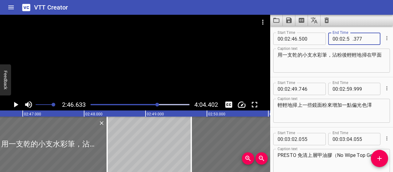
type input "59"
type input "500"
click at [384, 89] on icon "Cue Options" at bounding box center [387, 88] width 6 height 6
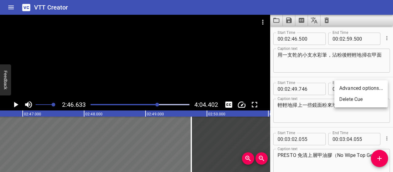
click at [350, 96] on li "Delete Cue" at bounding box center [360, 99] width 53 height 11
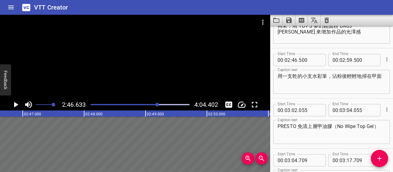
scroll to position [920, 0]
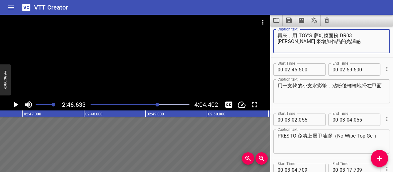
click at [288, 40] on textarea "再來，用 TOY'S 夢幻鏡面粉 DR03 [PERSON_NAME] 來增加作品的光澤感" at bounding box center [331, 41] width 108 height 17
click at [18, 103] on icon "Play/Pause" at bounding box center [15, 104] width 9 height 9
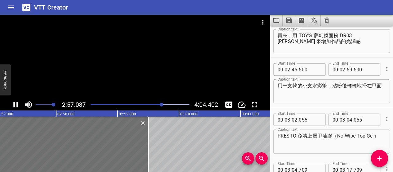
click at [15, 105] on icon "Play/Pause" at bounding box center [15, 104] width 9 height 9
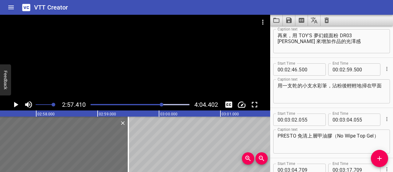
click at [15, 105] on icon "Play/Pause" at bounding box center [16, 105] width 4 height 6
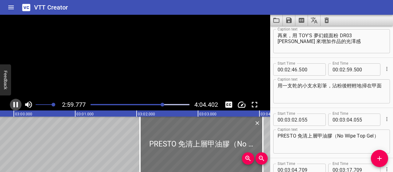
click at [15, 105] on icon "Play/Pause" at bounding box center [15, 104] width 9 height 9
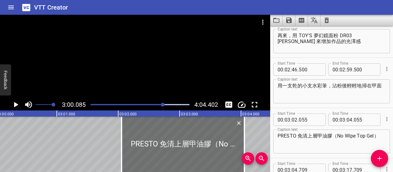
scroll to position [0, 11053]
click at [15, 105] on icon "Play/Pause" at bounding box center [16, 105] width 4 height 6
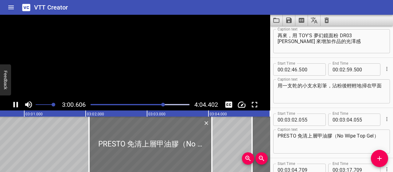
click at [15, 105] on icon "Play/Pause" at bounding box center [15, 104] width 9 height 9
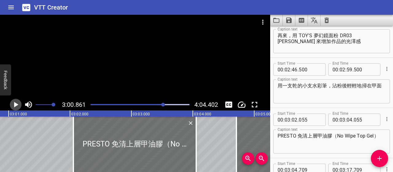
click at [15, 105] on icon "Play/Pause" at bounding box center [16, 105] width 4 height 6
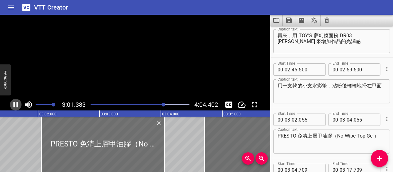
click at [15, 105] on icon "Play/Pause" at bounding box center [15, 104] width 9 height 9
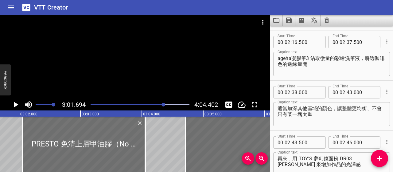
scroll to position [766, 0]
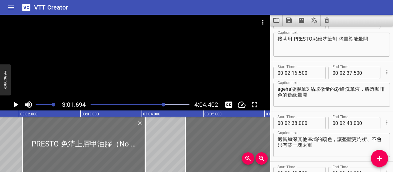
click at [163, 104] on div at bounding box center [163, 104] width 4 height 4
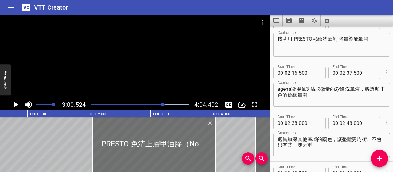
scroll to position [0, 11079]
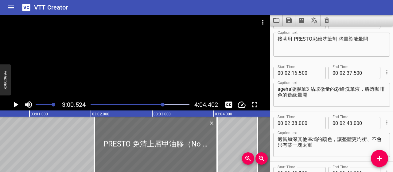
click at [21, 104] on button "Play/Pause" at bounding box center [16, 105] width 12 height 12
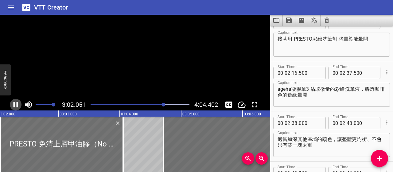
click at [21, 104] on button "Play/Pause" at bounding box center [16, 105] width 12 height 12
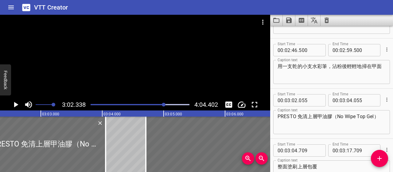
scroll to position [939, 0]
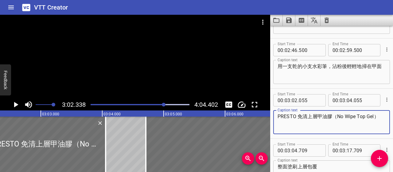
drag, startPoint x: 380, startPoint y: 116, endPoint x: 331, endPoint y: 116, distance: 48.5
click at [331, 116] on textarea "PRESTO 免清上層甲油膠（No Wipe Top Gel）" at bounding box center [331, 121] width 108 height 17
type textarea "PRESTO 免清上層甲油膠"
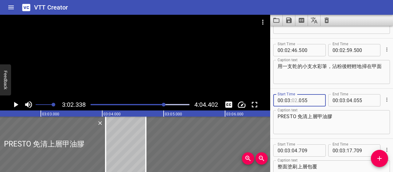
click at [295, 100] on input "number" at bounding box center [295, 100] width 6 height 12
type input "01"
type input "500"
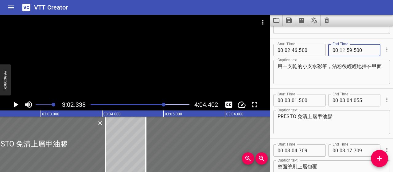
click at [339, 51] on input "number" at bounding box center [342, 50] width 6 height 12
type input "03"
type input "01"
type input "000"
click at [355, 81] on div "用一支乾的小支水彩筆，沾粉後輕輕地掃在甲面 Caption text" at bounding box center [331, 72] width 117 height 24
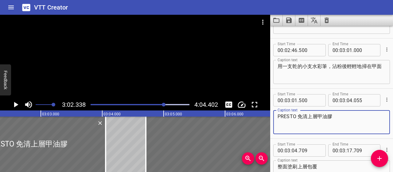
click at [298, 118] on textarea "PRESTO 免清上層甲油膠" at bounding box center [331, 121] width 108 height 17
type textarea "然後整面刷上 PRESTO免清上層甲油膠"
click at [348, 100] on input "number" at bounding box center [349, 100] width 6 height 12
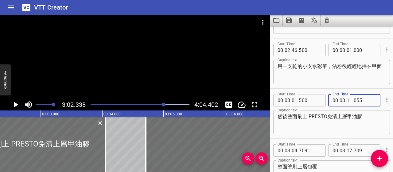
type input "17"
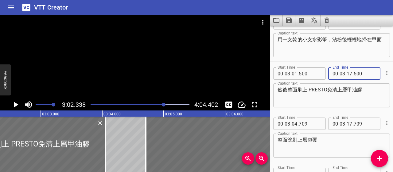
scroll to position [1000, 0]
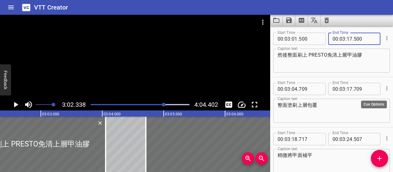
type input "500"
click at [384, 87] on icon "Cue Options" at bounding box center [387, 88] width 6 height 6
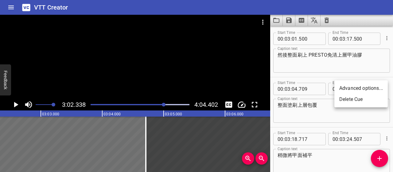
click at [360, 101] on li "Delete Cue" at bounding box center [360, 99] width 53 height 11
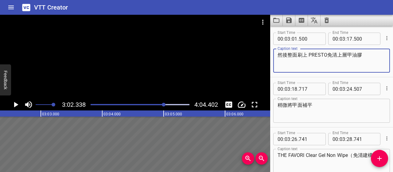
click at [369, 54] on textarea "然後整面刷上 PRESTO免清上層甲油膠" at bounding box center [331, 60] width 108 height 17
type textarea "然後整面刷上 PRESTO免清上層甲油膠，稍微將甲面補平"
click at [349, 38] on input "number" at bounding box center [349, 39] width 6 height 12
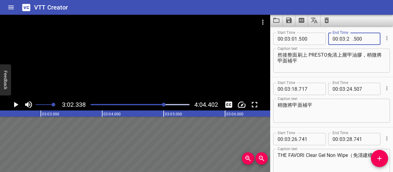
type input "24"
type input "500"
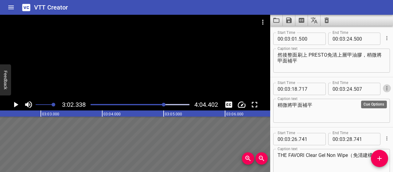
click at [384, 87] on icon "Cue Options" at bounding box center [387, 88] width 6 height 6
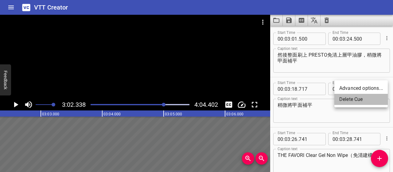
click at [371, 101] on li "Delete Cue" at bounding box center [360, 99] width 53 height 11
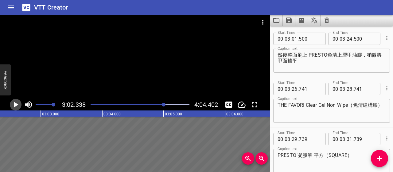
click at [14, 105] on icon "Play/Pause" at bounding box center [16, 105] width 4 height 6
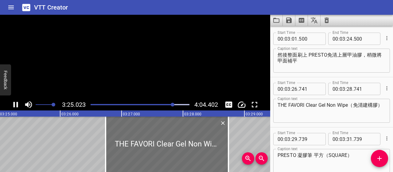
click at [12, 102] on icon "Play/Pause" at bounding box center [15, 104] width 9 height 9
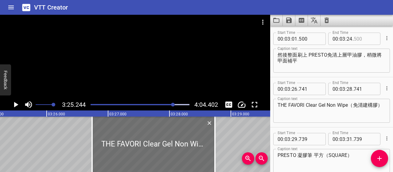
click at [355, 38] on input "number" at bounding box center [365, 39] width 22 height 12
type input "000"
click at [351, 114] on textarea "THE FAVORI Clear Gel Non Wipe（免清建構膠）" at bounding box center [331, 110] width 108 height 17
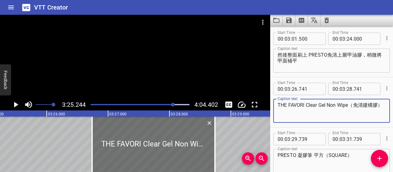
click at [15, 105] on icon "Play/Pause" at bounding box center [16, 105] width 4 height 6
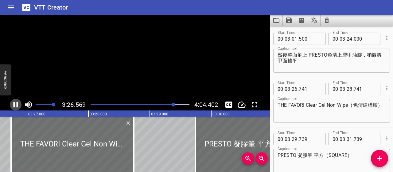
click at [15, 105] on icon "Play/Pause" at bounding box center [15, 104] width 9 height 9
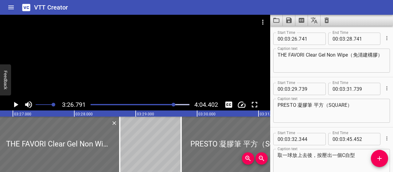
scroll to position [1020, 0]
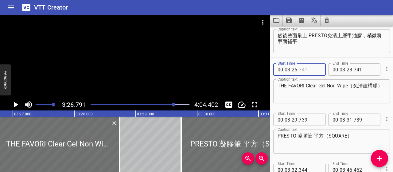
click at [305, 68] on input "number" at bounding box center [310, 69] width 22 height 12
type input "500"
click at [320, 97] on textarea "THE FAVORI Clear Gel Non Wipe（免清建構膠）" at bounding box center [331, 91] width 108 height 17
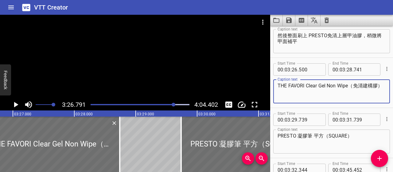
click at [278, 84] on textarea "THE FAVORI Clear Gel Non Wipe（免清建構膠）" at bounding box center [331, 91] width 108 height 17
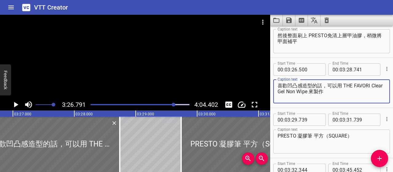
click at [339, 85] on textarea "喜歡凹凸感造型的話，可以用 THE FAVORI Clear Gel Non Wipe 來製作" at bounding box center [331, 91] width 108 height 17
type textarea "喜歡凹凸感造型的話，推薦用 THE FAVORI Clear Gel Non Wipe 來製作"
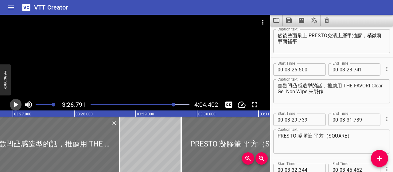
click at [16, 103] on icon "Play/Pause" at bounding box center [15, 104] width 9 height 9
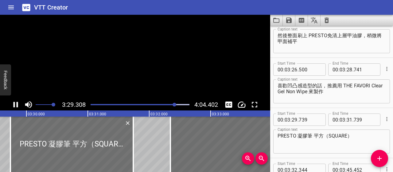
click at [16, 103] on icon "Play/Pause" at bounding box center [15, 104] width 9 height 9
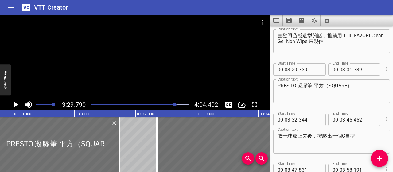
scroll to position [1039, 0]
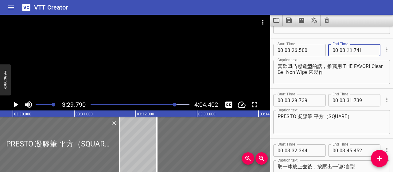
click at [349, 49] on input "number" at bounding box center [349, 50] width 6 height 12
type input "29"
type input "741"
click at [349, 49] on input "number" at bounding box center [349, 50] width 6 height 12
type input "29"
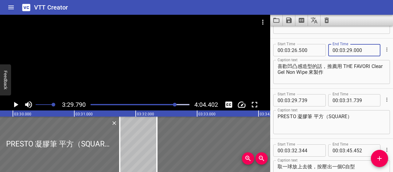
type input "000"
click at [295, 101] on input "number" at bounding box center [295, 100] width 6 height 12
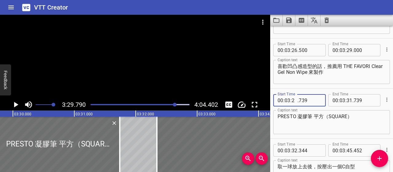
type input "29"
type input "500"
click at [353, 115] on textarea "PRESTO 凝膠筆 平方（SQUARE）" at bounding box center [331, 121] width 108 height 17
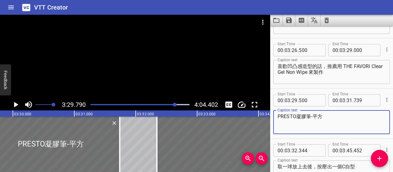
click at [351, 126] on textarea "PRESTO凝膠筆-平方" at bounding box center [331, 121] width 108 height 17
type textarea "PRESTO凝膠筆-平方 取一球凝膠放上，"
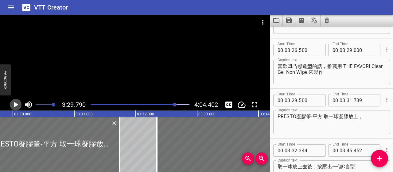
click at [17, 102] on icon "Play/Pause" at bounding box center [15, 104] width 9 height 9
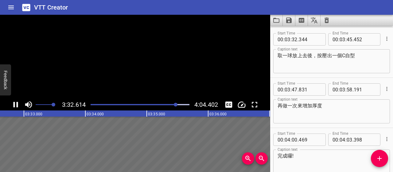
scroll to position [1150, 0]
click at [17, 102] on icon "Play/Pause" at bounding box center [16, 105] width 5 height 6
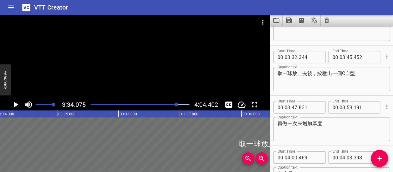
scroll to position [1120, 0]
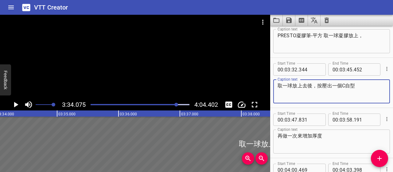
drag, startPoint x: 317, startPoint y: 86, endPoint x: 362, endPoint y: 86, distance: 45.1
click at [362, 86] on textarea "取一球放上去後，按壓出一個C自型" at bounding box center [331, 91] width 108 height 17
type textarea "取一球放上去後，"
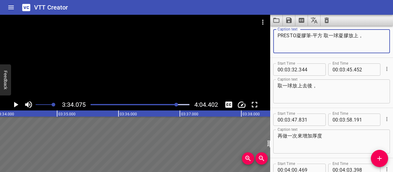
click at [364, 35] on textarea "PRESTO凝膠筆-平方 取一球凝膠放上，" at bounding box center [331, 41] width 108 height 17
paste textarea "按壓出一個C自型"
click at [294, 41] on textarea "PRESTO凝膠筆-平方 取一球凝膠放上，按壓出一個C自型" at bounding box center [331, 41] width 108 height 17
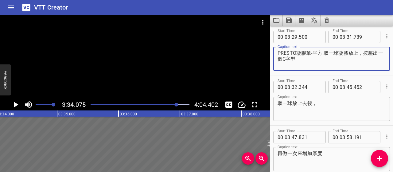
scroll to position [1089, 0]
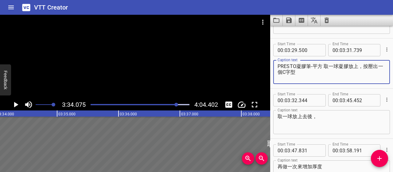
type textarea "PRESTO凝膠筆-平方 取一球凝膠放上，按壓出一個C字型"
click at [354, 48] on input "number" at bounding box center [365, 50] width 22 height 12
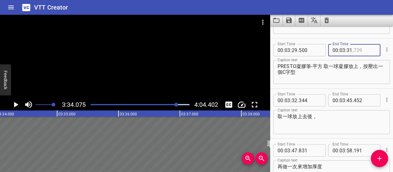
type input "739"
click at [347, 52] on input "number" at bounding box center [349, 50] width 6 height 12
type input "45"
type input "500"
click at [384, 99] on icon "Cue Options" at bounding box center [387, 99] width 6 height 6
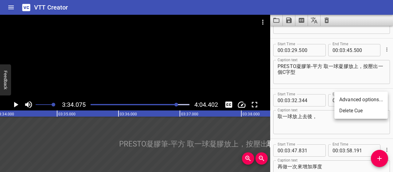
click at [354, 113] on li "Delete Cue" at bounding box center [360, 110] width 53 height 11
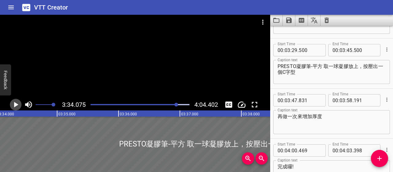
click at [14, 106] on icon "Play/Pause" at bounding box center [15, 104] width 9 height 9
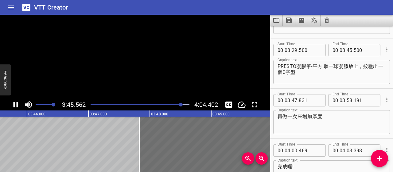
click at [17, 104] on icon "Play/Pause" at bounding box center [16, 105] width 5 height 6
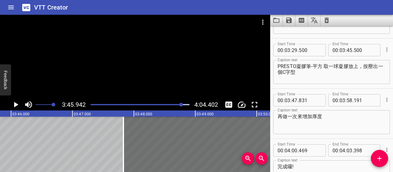
scroll to position [0, 13867]
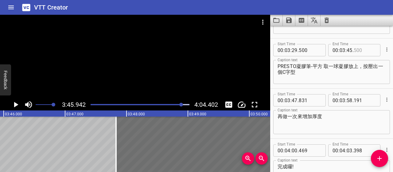
click at [354, 48] on input "number" at bounding box center [365, 50] width 22 height 12
type input "000"
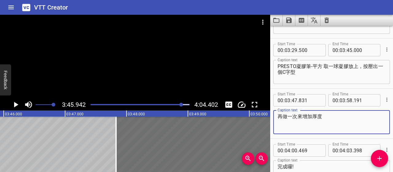
click at [334, 123] on textarea "再做一次來增加厚度" at bounding box center [331, 121] width 108 height 17
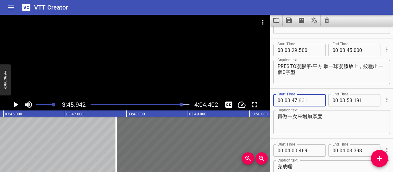
click at [306, 99] on input "number" at bounding box center [310, 100] width 22 height 12
type input "500"
click at [334, 120] on textarea "再做一次來增加厚度" at bounding box center [331, 121] width 108 height 17
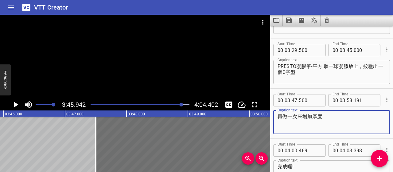
scroll to position [1120, 0]
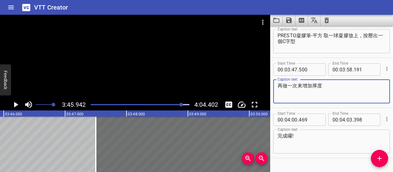
click at [14, 103] on icon "Play/Pause" at bounding box center [15, 104] width 9 height 9
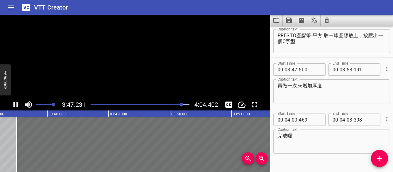
scroll to position [0, 13963]
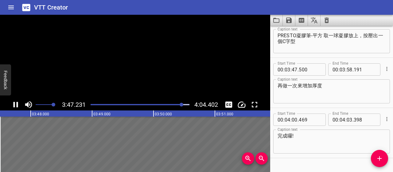
click at [14, 103] on icon "Play/Pause" at bounding box center [16, 105] width 5 height 6
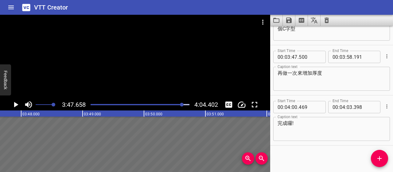
scroll to position [1134, 0]
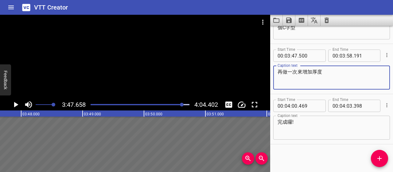
click at [281, 72] on textarea "再做一次來增加厚度" at bounding box center [331, 77] width 108 height 17
type textarea "如果想要厚度更明顯的話，可以再做一次"
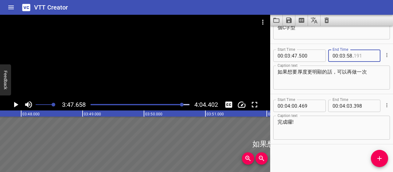
click at [358, 55] on input "number" at bounding box center [365, 55] width 22 height 12
type input "000"
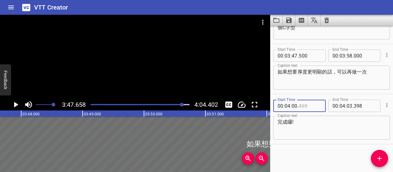
click at [312, 104] on input "number" at bounding box center [310, 105] width 22 height 12
type input "500"
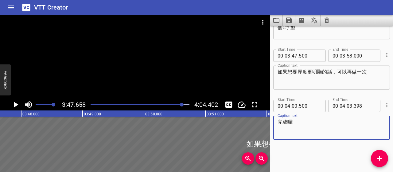
click at [304, 122] on textarea "完成囉!" at bounding box center [331, 127] width 108 height 17
type textarea "完成"
click at [357, 105] on input "number" at bounding box center [365, 105] width 22 height 12
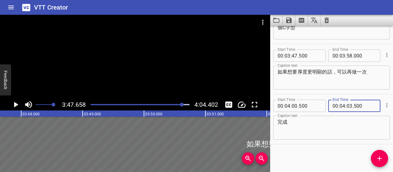
type input "500"
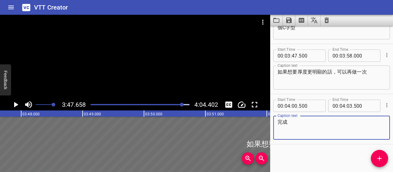
click at [354, 129] on textarea "完成" at bounding box center [331, 127] width 108 height 17
click at [16, 104] on icon "Play/Pause" at bounding box center [16, 105] width 4 height 6
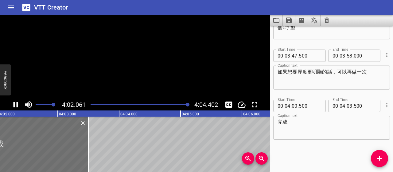
click at [16, 104] on icon "Play/Pause" at bounding box center [15, 104] width 9 height 9
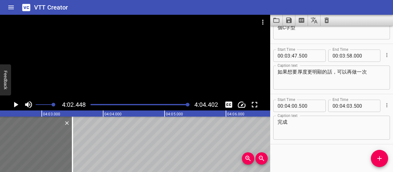
scroll to position [0, 14880]
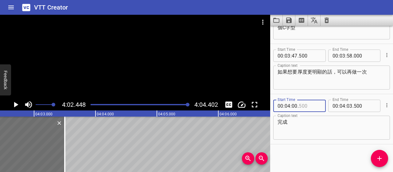
click at [301, 103] on input "number" at bounding box center [310, 105] width 22 height 12
type input "000"
click at [317, 126] on textarea "完成" at bounding box center [331, 127] width 108 height 17
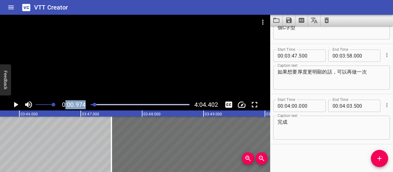
drag, startPoint x: 188, startPoint y: 104, endPoint x: 66, endPoint y: 103, distance: 122.1
click at [66, 103] on div "0:00.974 4:04.402" at bounding box center [135, 105] width 270 height 12
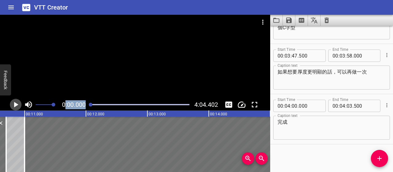
click at [12, 104] on icon "Play/Pause" at bounding box center [15, 104] width 9 height 9
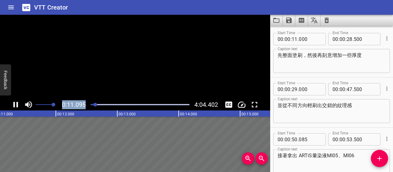
scroll to position [100, 0]
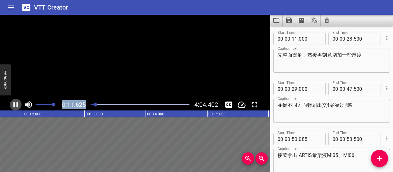
click at [15, 105] on icon "Play/Pause" at bounding box center [15, 104] width 9 height 9
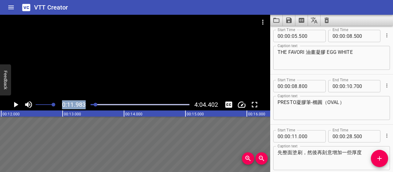
scroll to position [0, 0]
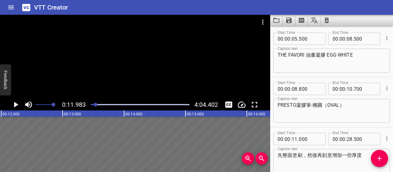
click at [350, 106] on textarea "PRESTO凝膠筆-橢圓（OVAL）" at bounding box center [331, 110] width 108 height 17
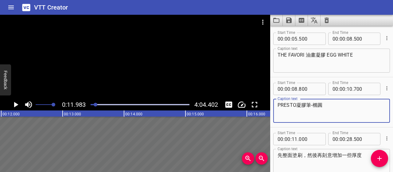
type textarea "PRESTO凝膠筆-橢圓"
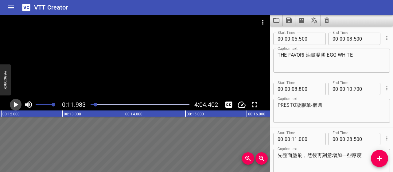
click at [15, 103] on icon "Play/Pause" at bounding box center [16, 105] width 4 height 6
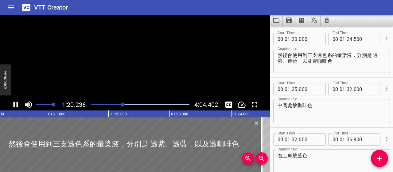
scroll to position [300, 0]
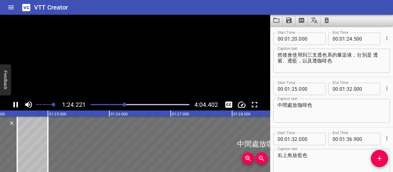
click at [15, 103] on icon "Play/Pause" at bounding box center [16, 105] width 5 height 6
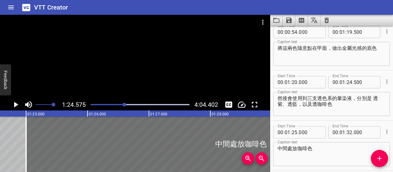
scroll to position [269, 0]
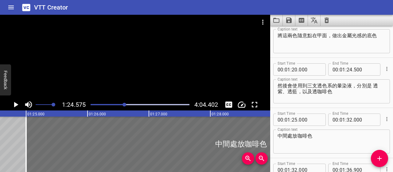
click at [307, 84] on textarea "然後會使用到三支透色系的暈染液，分別是 透紫、透藍，以及透咖啡色" at bounding box center [331, 91] width 108 height 17
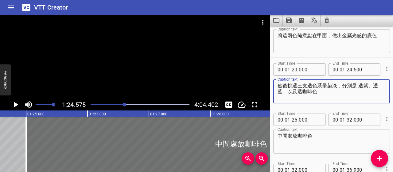
type textarea "然後挑選三支透色系暈染液，分別是 透紫、透藍，以及透咖啡色"
click at [12, 101] on icon "Play/Pause" at bounding box center [15, 104] width 9 height 9
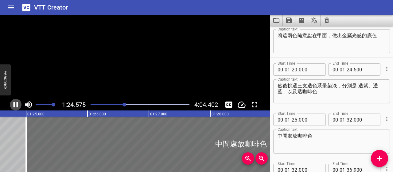
click at [12, 101] on icon "Play/Pause" at bounding box center [15, 104] width 9 height 9
click at [123, 104] on div at bounding box center [124, 104] width 4 height 4
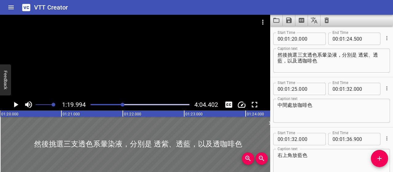
scroll to position [0, 4909]
click at [15, 105] on icon "Play/Pause" at bounding box center [16, 105] width 4 height 6
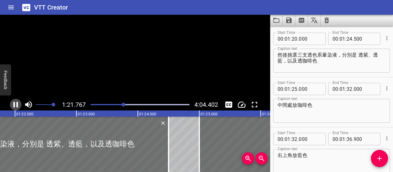
click at [15, 105] on icon "Play/Pause" at bounding box center [15, 104] width 9 height 9
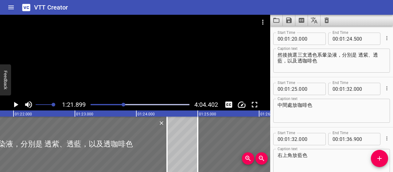
scroll to position [0, 5027]
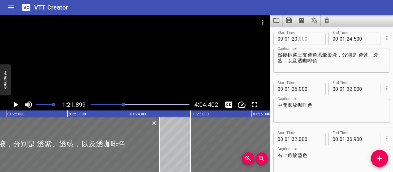
click at [301, 38] on input "number" at bounding box center [310, 39] width 22 height 12
type input "300"
click at [319, 64] on textarea "然後挑選三支透色系暈染液，分別是 透紫、透藍，以及透咖啡色" at bounding box center [331, 60] width 108 height 17
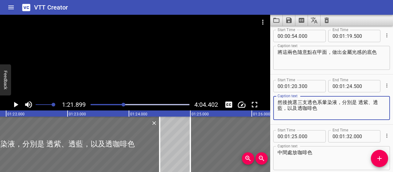
scroll to position [239, 0]
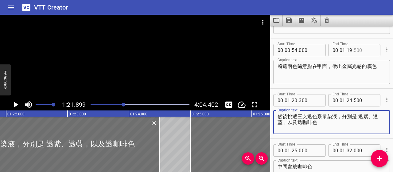
click at [354, 49] on input "number" at bounding box center [365, 50] width 22 height 12
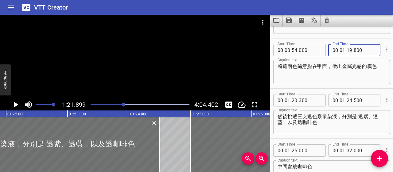
type input "800"
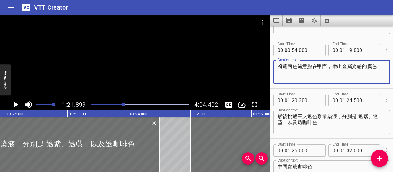
click at [347, 73] on textarea "將這兩色隨意點在甲面，做出金屬光感的底色" at bounding box center [331, 71] width 108 height 17
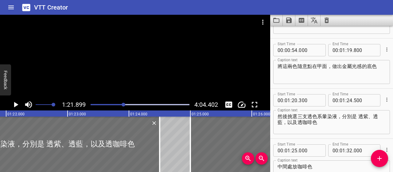
click at [122, 104] on div at bounding box center [124, 104] width 4 height 4
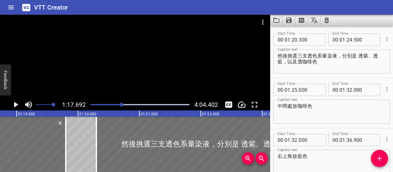
scroll to position [300, 0]
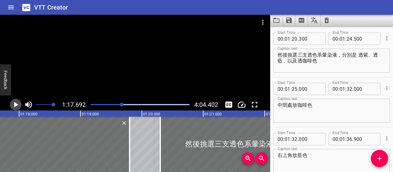
click at [10, 103] on button "Play/Pause" at bounding box center [16, 105] width 12 height 12
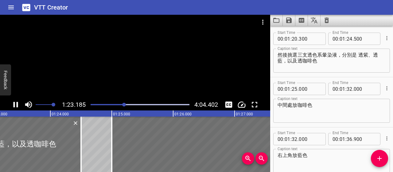
click at [15, 103] on icon "Play/Pause" at bounding box center [15, 104] width 9 height 9
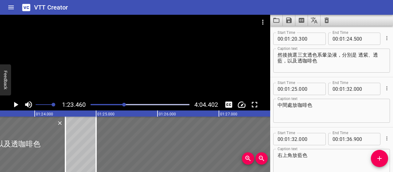
scroll to position [0, 5122]
click at [301, 35] on input "number" at bounding box center [310, 39] width 22 height 12
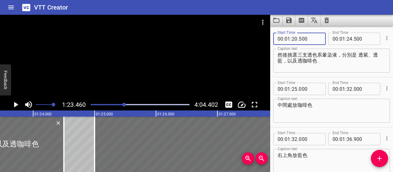
type input "500"
click at [342, 70] on div "然後挑選三支透色系暈染液，分別是 透紫、透藍，以及透咖啡色 Caption text" at bounding box center [331, 60] width 117 height 24
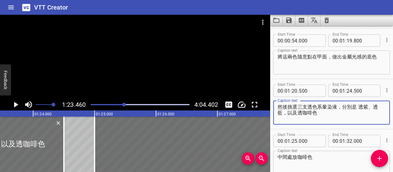
scroll to position [239, 0]
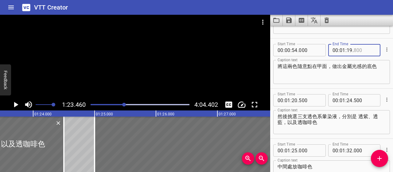
click at [356, 50] on input "number" at bounding box center [365, 50] width 22 height 12
type input "800"
click at [347, 50] on input "number" at bounding box center [349, 50] width 6 height 12
type input "20"
type input "000"
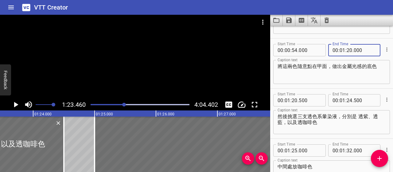
click at [322, 76] on textarea "將這兩色隨意點在甲面，做出金屬光感的底色" at bounding box center [331, 71] width 108 height 17
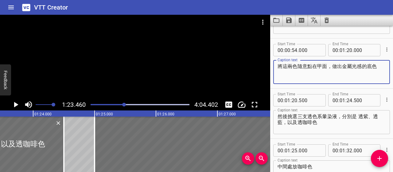
click at [120, 106] on div at bounding box center [140, 104] width 106 height 9
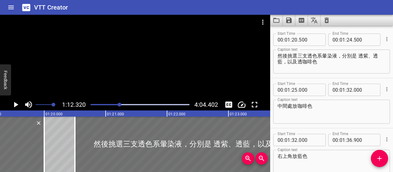
scroll to position [300, 0]
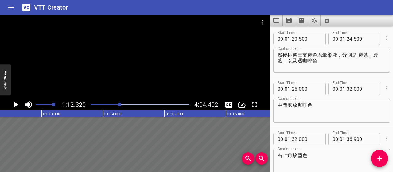
click at [14, 103] on icon "Play/Pause" at bounding box center [15, 104] width 9 height 9
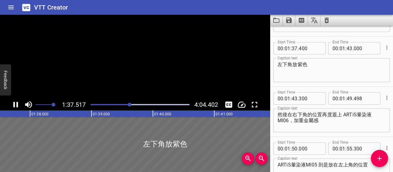
scroll to position [0, 5985]
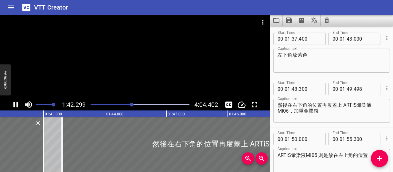
drag, startPoint x: 12, startPoint y: 106, endPoint x: 30, endPoint y: 99, distance: 19.3
click at [12, 106] on icon "Play/Pause" at bounding box center [15, 104] width 9 height 9
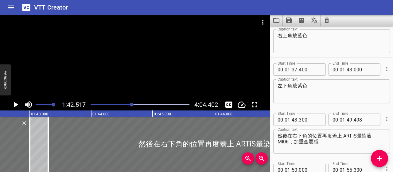
scroll to position [389, 0]
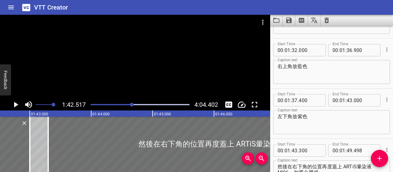
click at [298, 69] on textarea "右上角放藍色" at bounding box center [331, 71] width 108 height 17
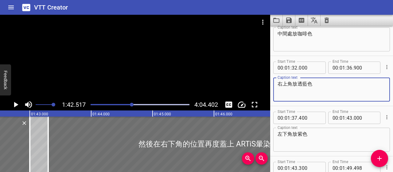
scroll to position [358, 0]
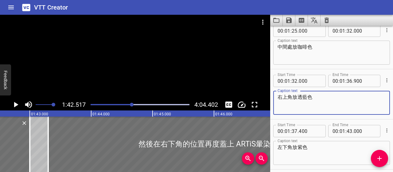
type textarea "右上角放透藍色"
click at [299, 44] on textarea "中間處放咖啡色" at bounding box center [331, 52] width 108 height 17
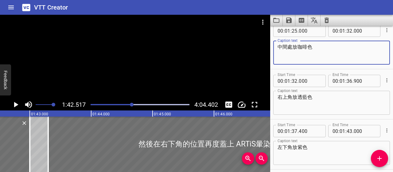
click at [299, 146] on textarea "左下角放紫色" at bounding box center [331, 152] width 108 height 17
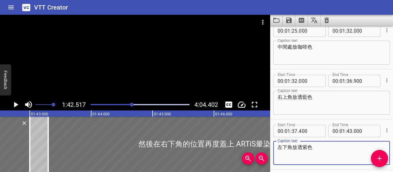
type textarea "左下角放透紫色"
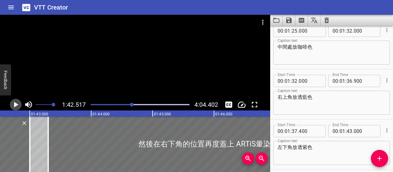
click at [16, 105] on icon "Play/Pause" at bounding box center [16, 105] width 4 height 6
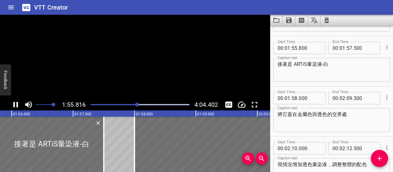
scroll to position [0, 7108]
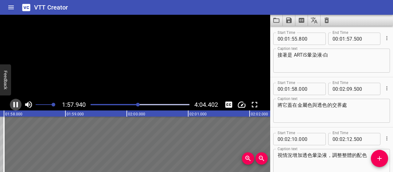
click at [16, 105] on icon "Play/Pause" at bounding box center [15, 104] width 9 height 9
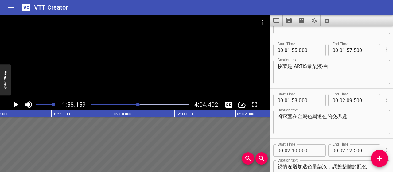
click at [290, 67] on textarea "接著是 ARTiS暈染液-白" at bounding box center [331, 71] width 108 height 17
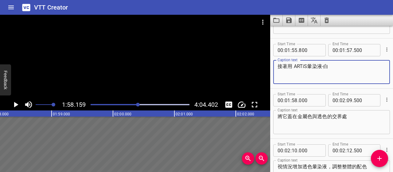
type textarea "接著用 ARTiS暈染液-白"
click at [17, 104] on icon "Play/Pause" at bounding box center [16, 105] width 4 height 6
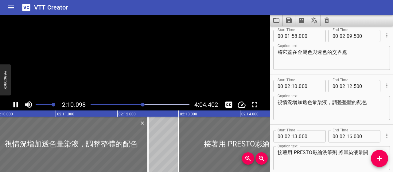
scroll to position [0, 7985]
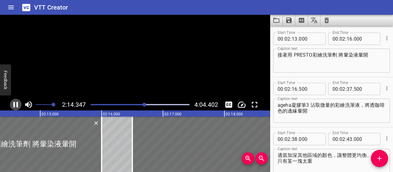
click at [17, 104] on icon "Play/Pause" at bounding box center [16, 105] width 5 height 6
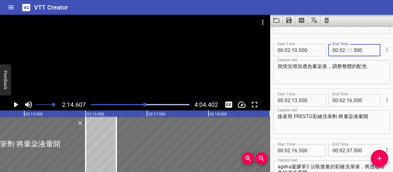
click at [346, 48] on input "number" at bounding box center [349, 50] width 6 height 12
type input "13"
type input "000"
click at [302, 98] on input "number" at bounding box center [310, 100] width 22 height 12
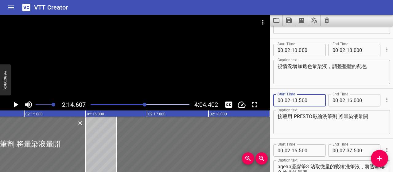
type input "500"
click at [320, 126] on textarea "接著用 PRESTO彩繪洗筆劑 將暈染液暈開" at bounding box center [331, 121] width 108 height 17
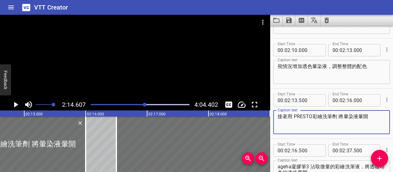
click at [142, 104] on div "Play progress" at bounding box center [95, 104] width 99 height 1
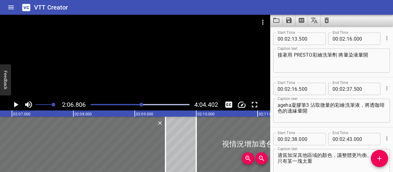
click at [18, 105] on icon "Play/Pause" at bounding box center [15, 104] width 9 height 9
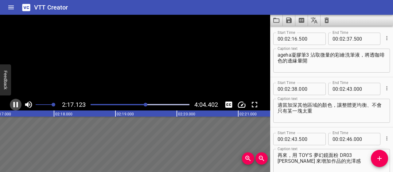
click at [18, 105] on icon "Play/Pause" at bounding box center [16, 105] width 5 height 6
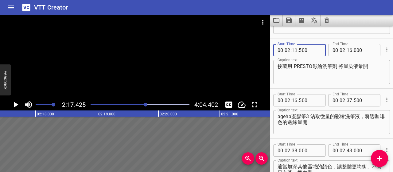
click at [296, 48] on input "number" at bounding box center [295, 50] width 6 height 12
type input "13"
type input "800"
click at [326, 73] on textarea "接著用 PRESTO彩繪洗筆劑 將暈染液暈開" at bounding box center [331, 71] width 108 height 17
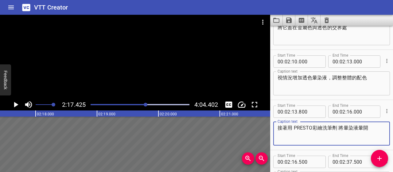
click at [144, 105] on div at bounding box center [140, 104] width 106 height 9
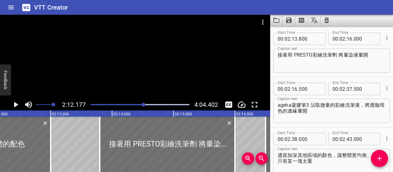
click at [141, 105] on div at bounding box center [140, 104] width 106 height 9
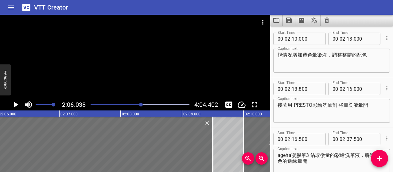
click at [14, 102] on icon "Play/Pause" at bounding box center [15, 104] width 9 height 9
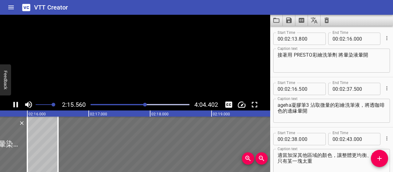
click at [14, 102] on icon "Play/Pause" at bounding box center [16, 105] width 5 height 6
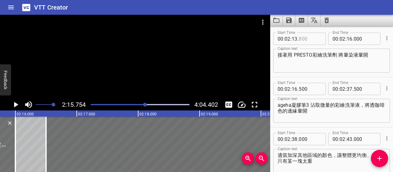
click at [303, 39] on input "number" at bounding box center [310, 39] width 22 height 12
type input "700"
click at [304, 62] on textarea "接著用 PRESTO彩繪洗筆劑 將暈染液暈開" at bounding box center [331, 60] width 108 height 17
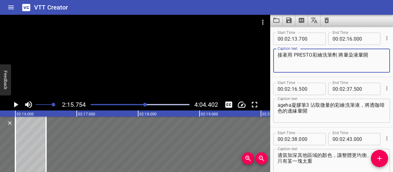
click at [142, 105] on div at bounding box center [140, 104] width 106 height 9
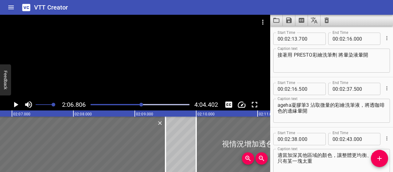
click at [15, 104] on icon "Play/Pause" at bounding box center [16, 105] width 4 height 6
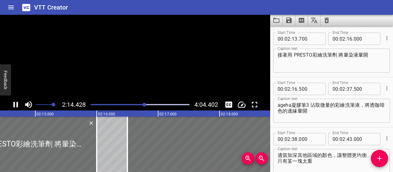
click at [15, 104] on icon "Play/Pause" at bounding box center [15, 104] width 9 height 9
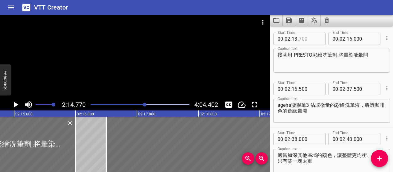
click at [309, 39] on input "number" at bounding box center [310, 39] width 22 height 12
type input "600"
click at [309, 61] on textarea "接著用 PRESTO彩繪洗筆劑 將暈染液暈開" at bounding box center [331, 60] width 108 height 17
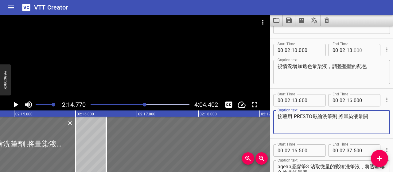
click at [354, 49] on input "number" at bounding box center [365, 50] width 22 height 12
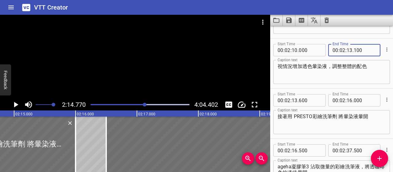
type input "100"
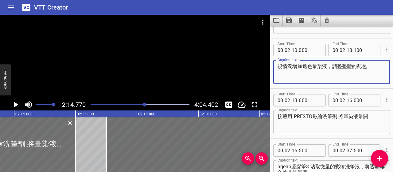
click at [344, 79] on textarea "視情況增加透色暈染液，調整整體的配色" at bounding box center [331, 71] width 108 height 17
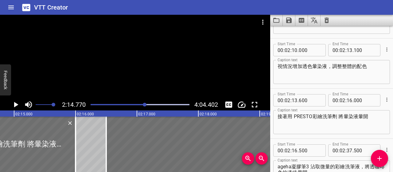
click at [141, 104] on div "Play progress" at bounding box center [95, 104] width 99 height 1
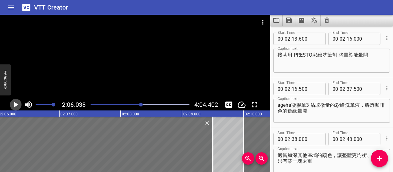
click at [17, 105] on icon "Play/Pause" at bounding box center [16, 105] width 4 height 6
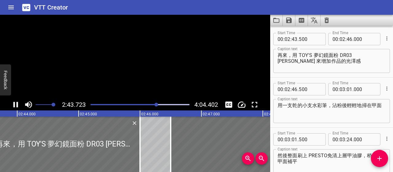
scroll to position [900, 0]
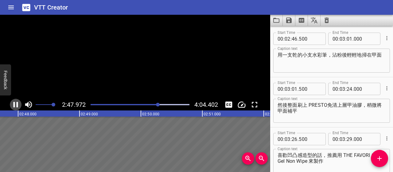
click at [18, 105] on icon "Play/Pause" at bounding box center [16, 105] width 5 height 6
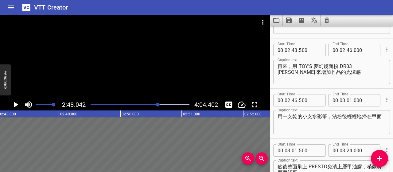
click at [288, 71] on textarea "再來，用 TOY'S 夢幻鏡面粉 DR03 [PERSON_NAME] 來增加作品的光澤感" at bounding box center [331, 71] width 108 height 17
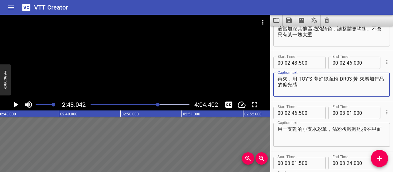
scroll to position [889, 0]
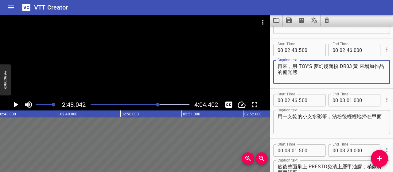
type textarea "再來，用 TOY'S 夢幻鏡面粉 DR03 黃 來增加作品的偏光感"
click at [156, 104] on div "Play progress" at bounding box center [109, 104] width 99 height 1
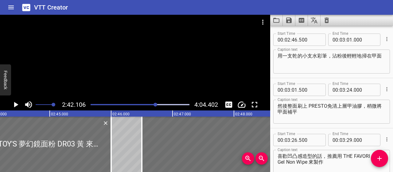
scroll to position [950, 0]
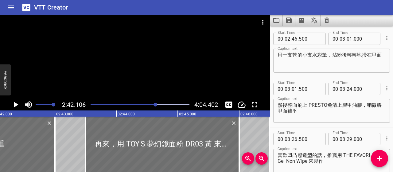
click at [13, 104] on icon "Play/Pause" at bounding box center [15, 104] width 9 height 9
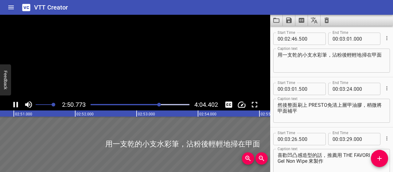
click at [13, 104] on icon "Play/Pause" at bounding box center [15, 104] width 9 height 9
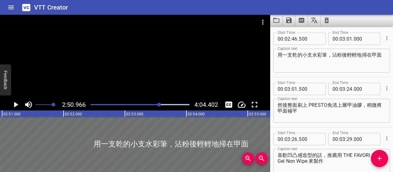
click at [331, 53] on textarea "用一支乾的小支水彩筆，沾粉後輕輕地掃在甲面" at bounding box center [331, 60] width 108 height 17
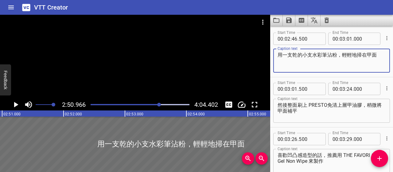
type textarea "用一支乾的小支水彩筆沾粉，輕輕地掃在甲面"
click at [16, 106] on icon "Play/Pause" at bounding box center [16, 105] width 4 height 6
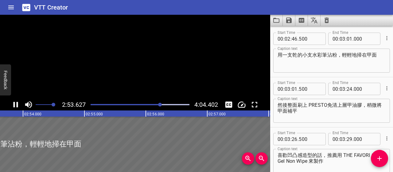
click at [16, 106] on icon "Play/Pause" at bounding box center [15, 104] width 9 height 9
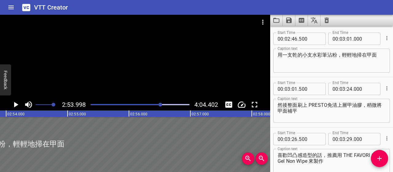
scroll to position [0, 10679]
click at [347, 35] on input "number" at bounding box center [349, 39] width 6 height 12
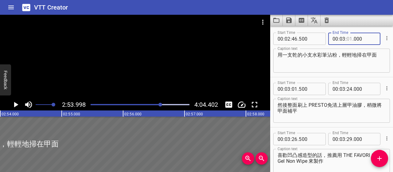
type input "01"
click at [339, 38] on input "number" at bounding box center [342, 39] width 6 height 12
type input "02"
type input "53"
type input "000"
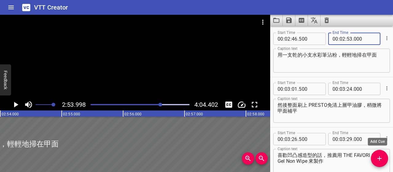
click at [377, 165] on button "Add Cue" at bounding box center [379, 157] width 17 height 17
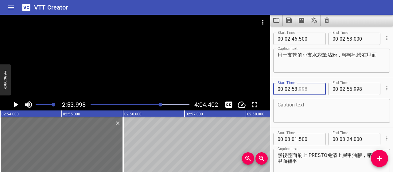
click at [300, 86] on input "number" at bounding box center [310, 89] width 22 height 12
type input "500"
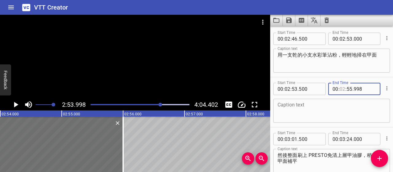
click at [341, 88] on input "number" at bounding box center [342, 89] width 6 height 12
type input "03"
type input "01"
type input "000"
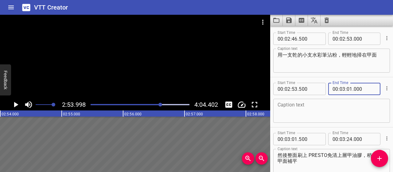
type input "000"
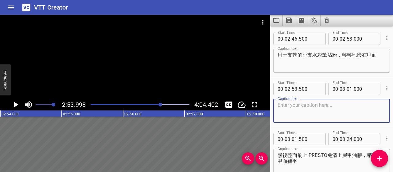
click at [284, 105] on textarea at bounding box center [331, 110] width 108 height 17
paste textarea "用手指輕輕來回推壓，可以讓鏡面效果更亮、更滑、更均勻，甚至更貼合"
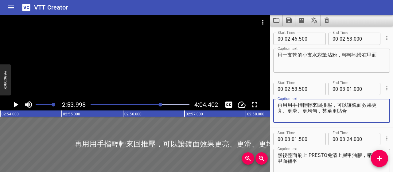
click at [300, 106] on textarea "再用用手指輕輕來回推壓，可以讓鏡面效果更亮、更滑、更均勻，甚至更貼合" at bounding box center [331, 110] width 108 height 17
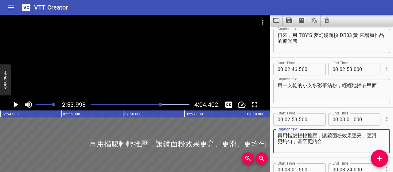
scroll to position [950, 0]
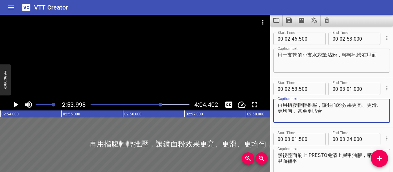
click at [288, 110] on textarea "再用指腹輕輕推壓，讓鏡面粉效果更亮、更滑、更均勻，甚至更貼合" at bounding box center [331, 110] width 108 height 17
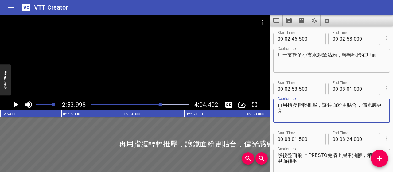
click at [17, 106] on icon "Play/Pause" at bounding box center [15, 104] width 9 height 9
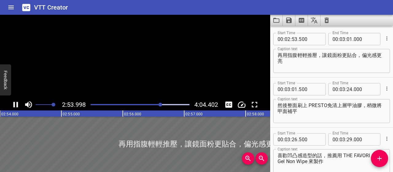
scroll to position [1000, 0]
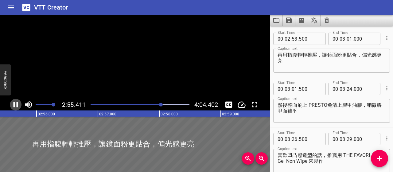
click at [17, 106] on icon "Play/Pause" at bounding box center [16, 105] width 5 height 6
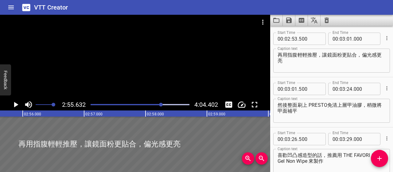
scroll to position [0, 10779]
click at [156, 105] on div at bounding box center [140, 104] width 106 height 9
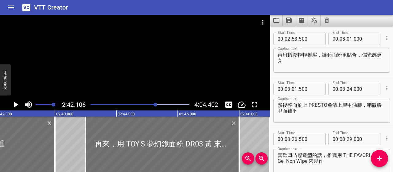
click at [15, 102] on icon "Play/Pause" at bounding box center [15, 104] width 9 height 9
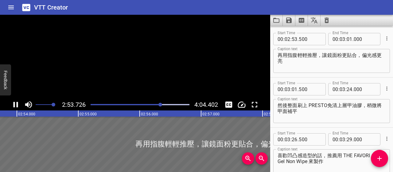
scroll to position [1000, 0]
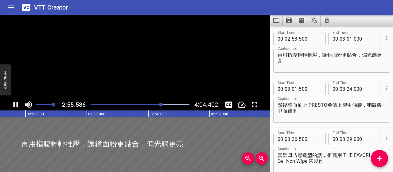
click at [15, 102] on icon "Play/Pause" at bounding box center [15, 104] width 9 height 9
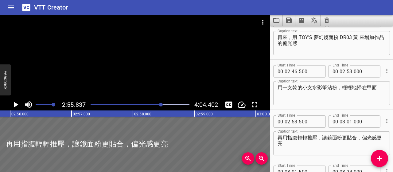
scroll to position [908, 0]
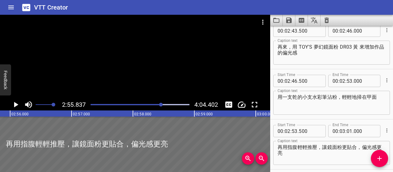
click at [288, 146] on textarea "再用指腹輕輕推壓，讓鏡面粉更貼合，偏光感更亮" at bounding box center [331, 152] width 108 height 17
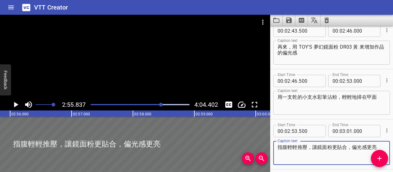
type textarea "指腹輕輕推壓，讓鏡面粉更貼合，偏光感更亮"
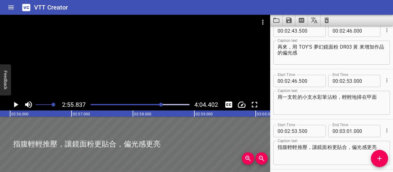
click at [157, 105] on div at bounding box center [140, 104] width 106 height 9
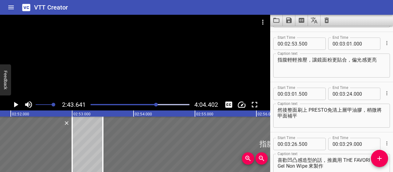
scroll to position [1000, 0]
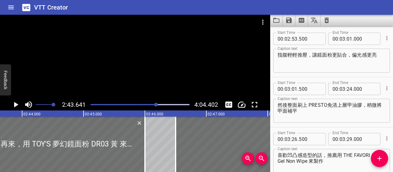
click at [154, 106] on div at bounding box center [140, 104] width 106 height 9
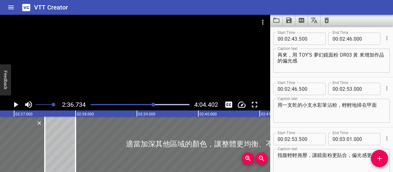
scroll to position [0, 9619]
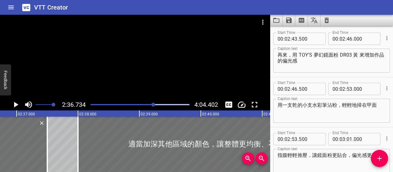
click at [18, 106] on icon "Play/Pause" at bounding box center [15, 104] width 9 height 9
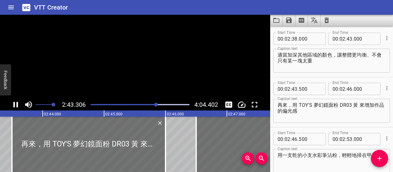
scroll to position [0, 10039]
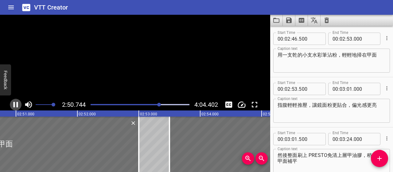
click at [18, 106] on icon "Play/Pause" at bounding box center [15, 104] width 9 height 9
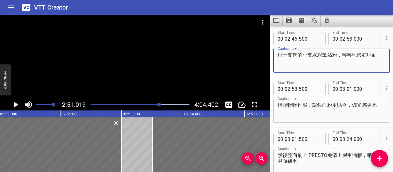
click at [296, 54] on textarea "用一支乾的小支水彩筆沾粉，輕輕地掃在甲面" at bounding box center [331, 60] width 108 height 17
type textarea "乾的小支水彩筆沾粉，輕輕地掃在甲面"
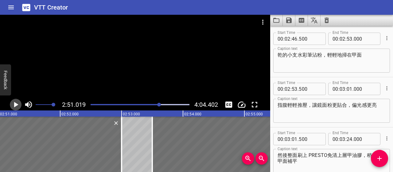
click at [14, 106] on icon "Play/Pause" at bounding box center [15, 104] width 9 height 9
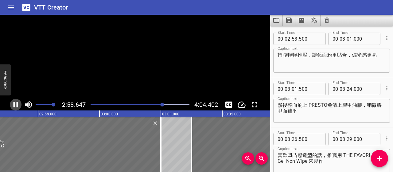
click at [14, 106] on icon "Play/Pause" at bounding box center [16, 105] width 5 height 6
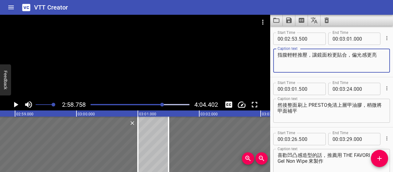
click at [369, 54] on textarea "指腹輕輕推壓，讓鏡面粉更貼合，偏光感更亮" at bounding box center [331, 60] width 108 height 17
type textarea "指腹輕輕推壓，讓鏡面粉更貼合，偏光感會更亮"
click at [15, 105] on icon "Play/Pause" at bounding box center [16, 105] width 4 height 6
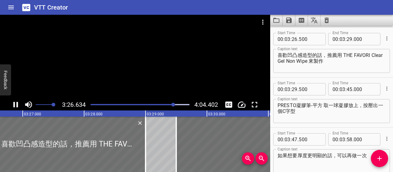
scroll to position [1100, 0]
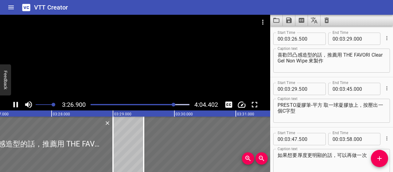
click at [15, 108] on icon "Play/Pause" at bounding box center [15, 104] width 9 height 9
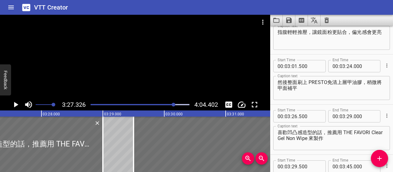
scroll to position [1008, 0]
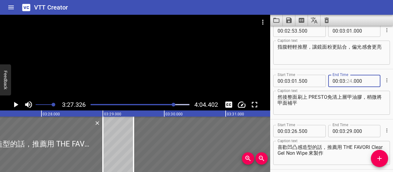
click at [348, 80] on input "number" at bounding box center [349, 81] width 6 height 12
type input "23"
type input "500"
click at [346, 102] on textarea "然後整面刷上 PRESTO免清上層甲油膠，稍微將甲面補平" at bounding box center [331, 102] width 108 height 17
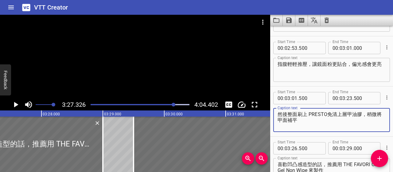
scroll to position [978, 0]
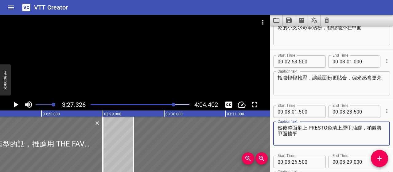
click at [171, 105] on div "Play progress" at bounding box center [124, 104] width 99 height 1
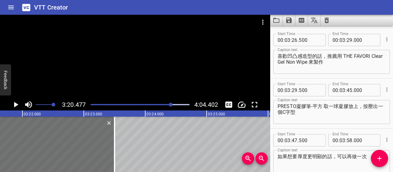
scroll to position [1100, 0]
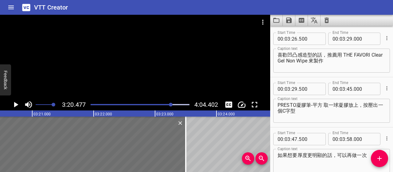
click at [17, 104] on icon "Play/Pause" at bounding box center [16, 105] width 4 height 6
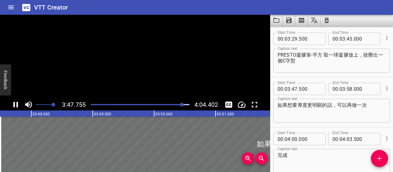
scroll to position [1183, 0]
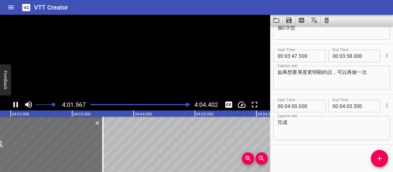
click at [17, 104] on icon "Play/Pause" at bounding box center [16, 105] width 5 height 6
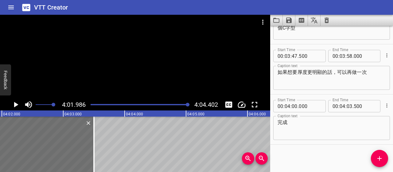
scroll to position [0, 14852]
click at [301, 105] on input "number" at bounding box center [310, 106] width 22 height 12
type input "500"
click at [314, 130] on textarea "完成" at bounding box center [331, 127] width 108 height 17
click at [184, 105] on div "Play progress" at bounding box center [139, 104] width 99 height 1
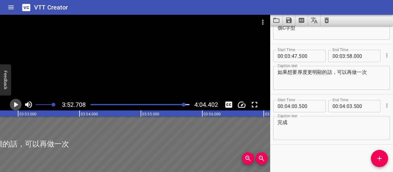
click at [17, 104] on icon "Play/Pause" at bounding box center [16, 105] width 4 height 6
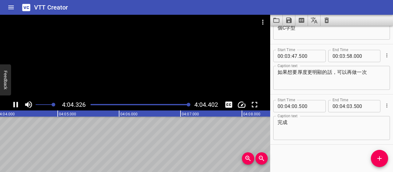
scroll to position [0, 15000]
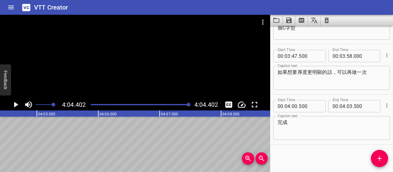
click at [284, 20] on button "Save captions to file" at bounding box center [289, 20] width 13 height 11
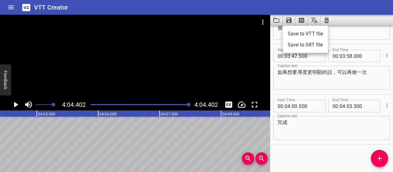
click at [300, 34] on li "Save to VTT file" at bounding box center [305, 33] width 45 height 11
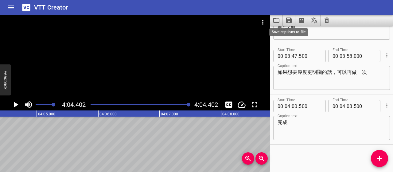
click at [290, 18] on icon "Save captions to file" at bounding box center [289, 20] width 6 height 6
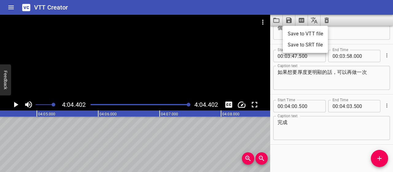
click at [306, 45] on li "Save to SRT file" at bounding box center [305, 44] width 45 height 11
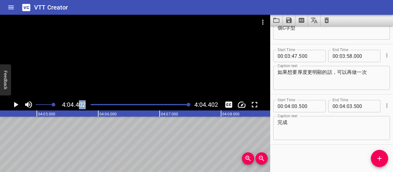
drag, startPoint x: 190, startPoint y: 102, endPoint x: 79, endPoint y: 102, distance: 111.4
click at [79, 102] on div "4:04.402 4:04.402" at bounding box center [135, 105] width 270 height 12
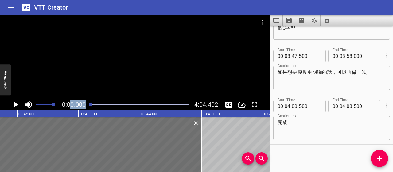
drag, startPoint x: 187, startPoint y: 105, endPoint x: 72, endPoint y: 109, distance: 115.2
click at [72, 109] on div "0:00.000 4:04.402" at bounding box center [135, 105] width 270 height 12
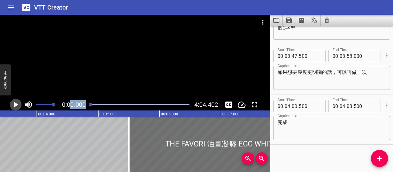
scroll to position [0, 6]
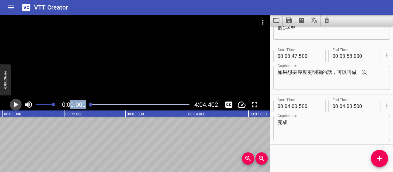
click at [14, 104] on icon "Play/Pause" at bounding box center [16, 105] width 4 height 6
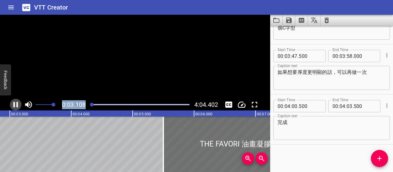
click at [14, 104] on icon "Play/Pause" at bounding box center [16, 105] width 5 height 6
